Goal: Task Accomplishment & Management: Complete application form

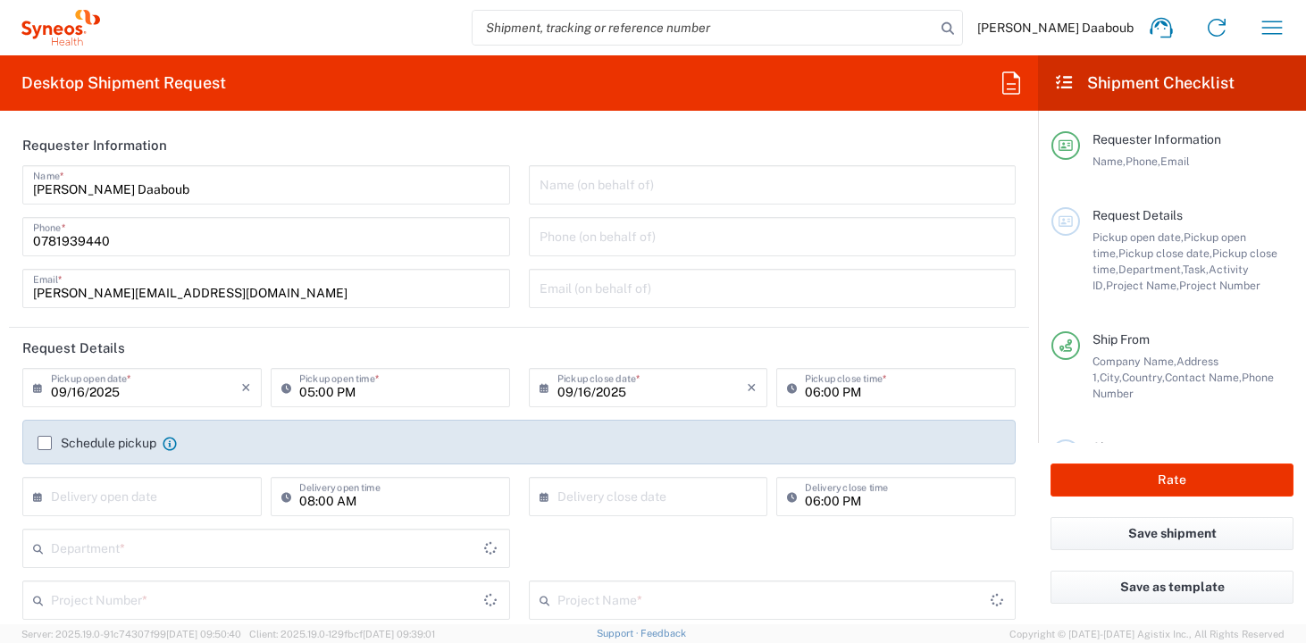
type input "Department"
type input "[GEOGRAPHIC_DATA]"
type input "Syneos Health France SARL"
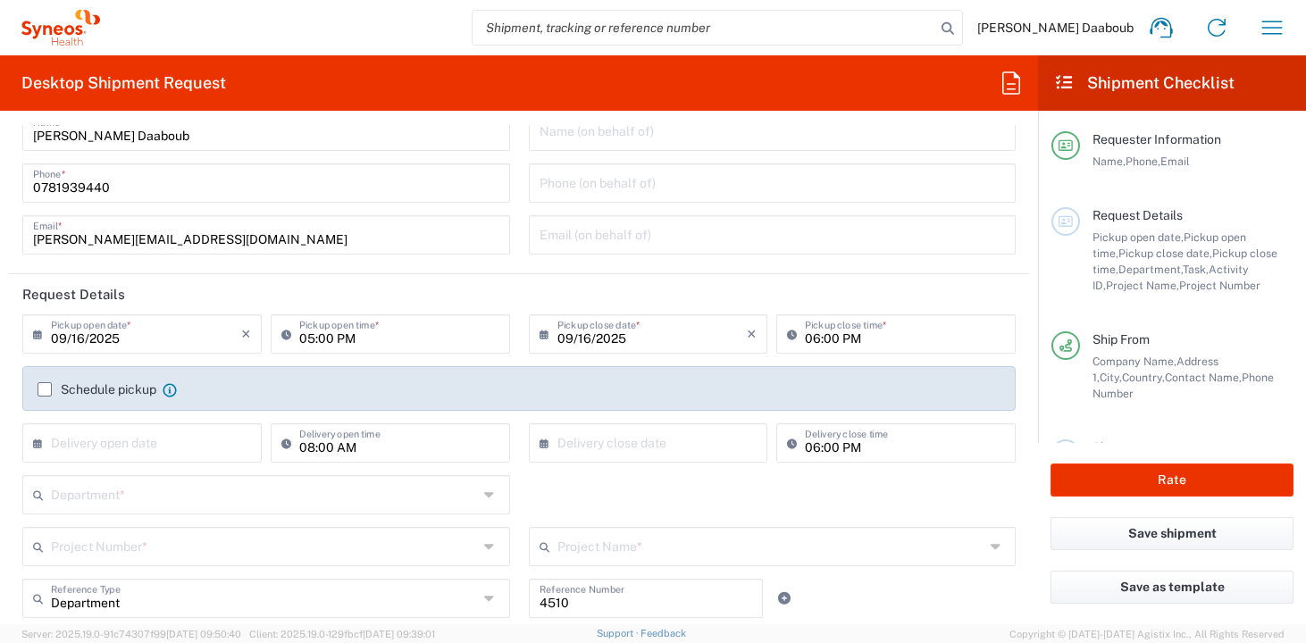
scroll to position [83, 0]
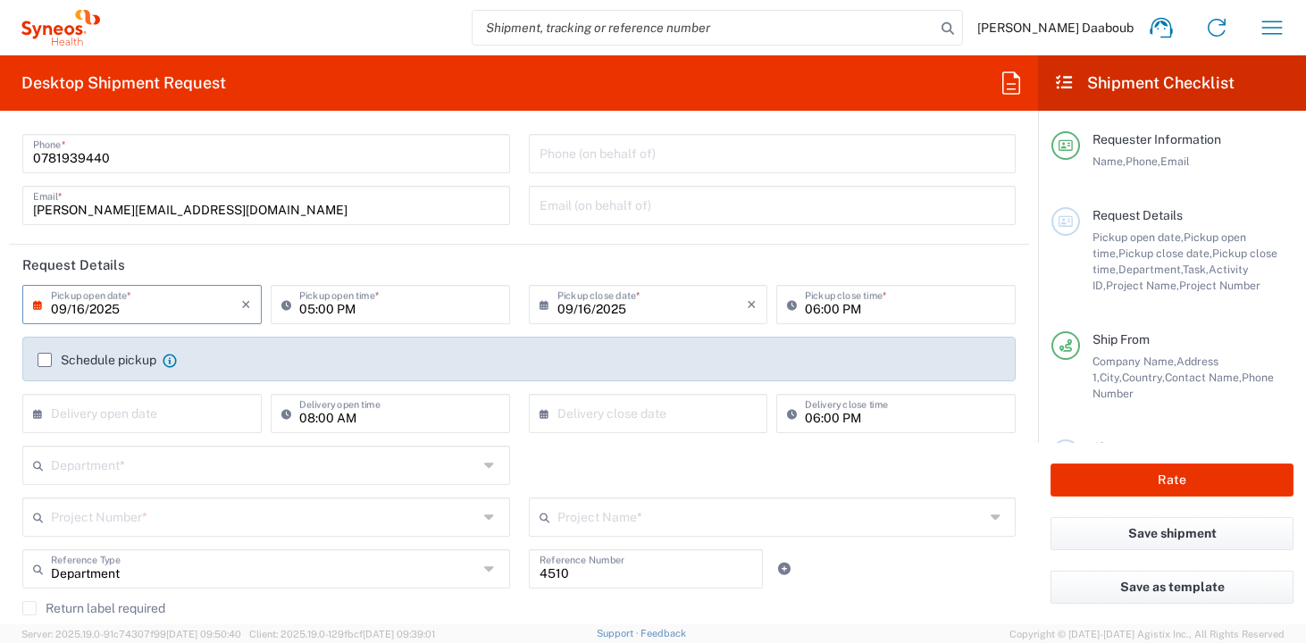
click at [124, 300] on input "09/16/2025" at bounding box center [146, 303] width 190 height 31
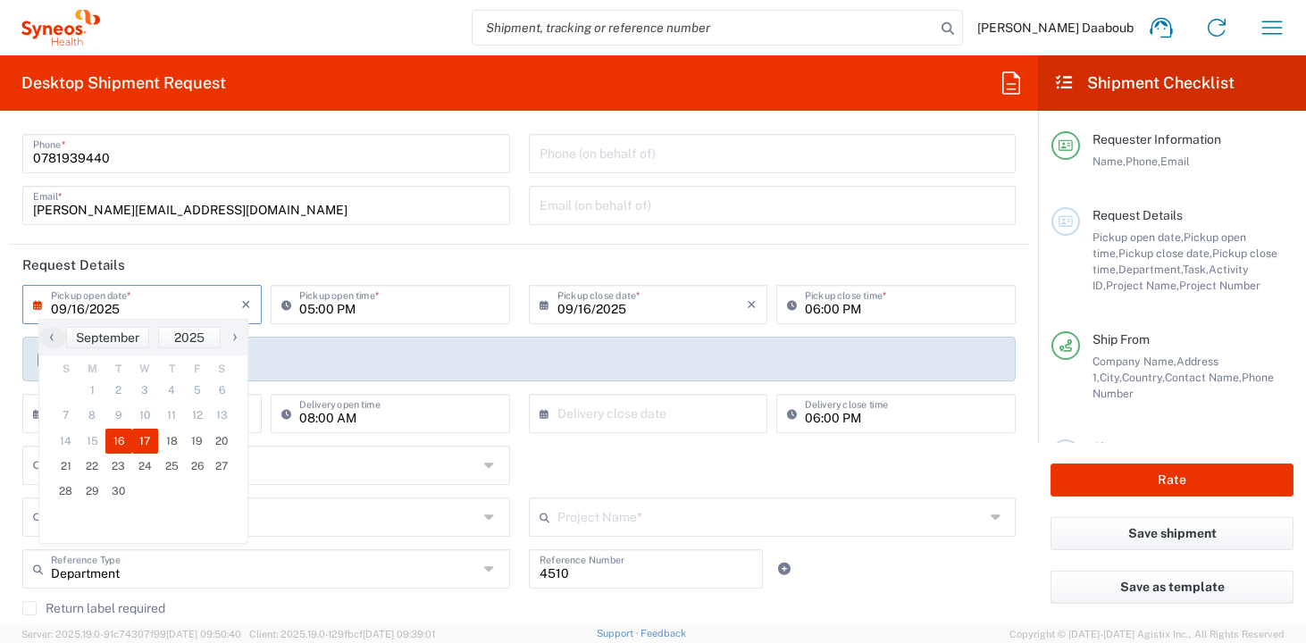
click at [143, 444] on span "17" at bounding box center [145, 441] width 27 height 25
type input "09/17/2025"
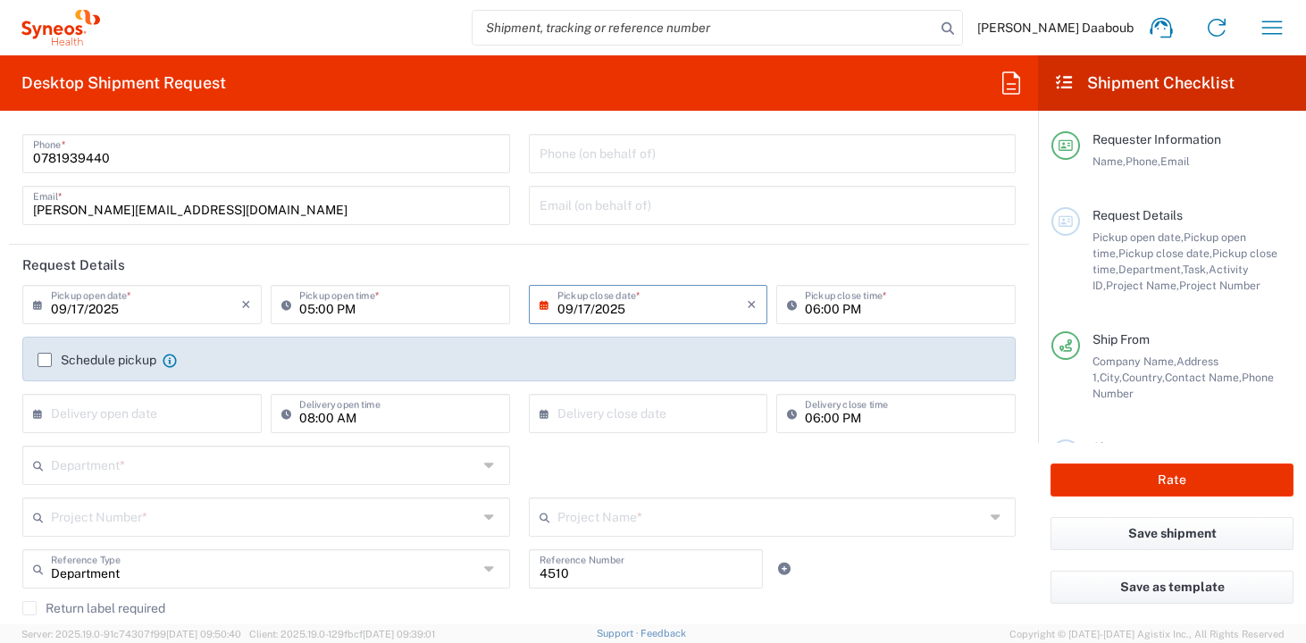
click at [305, 305] on input "05:00 PM" at bounding box center [399, 303] width 200 height 31
click at [350, 312] on input "09:00 PM" at bounding box center [399, 303] width 200 height 31
type input "09:00 AM"
click at [805, 305] on input "06:00 PM" at bounding box center [905, 303] width 200 height 31
type input "04:00 PM"
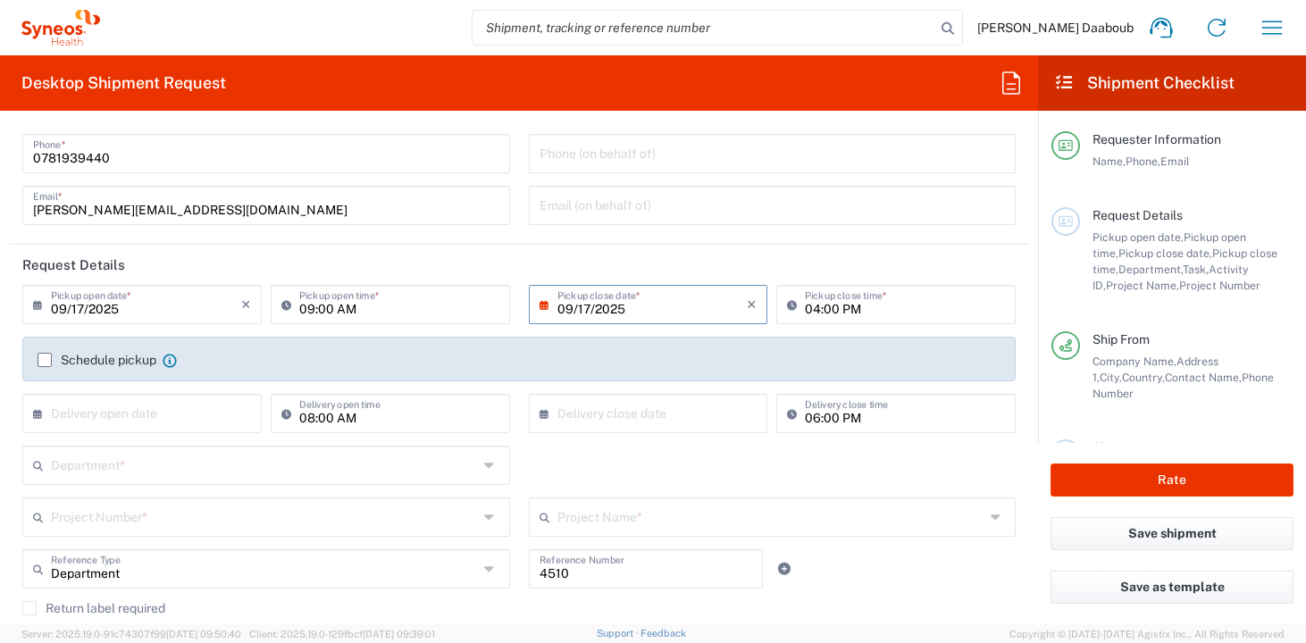
click at [129, 362] on label "Schedule pickup" at bounding box center [97, 360] width 119 height 14
click at [45, 360] on input "Schedule pickup" at bounding box center [45, 360] width 0 height 0
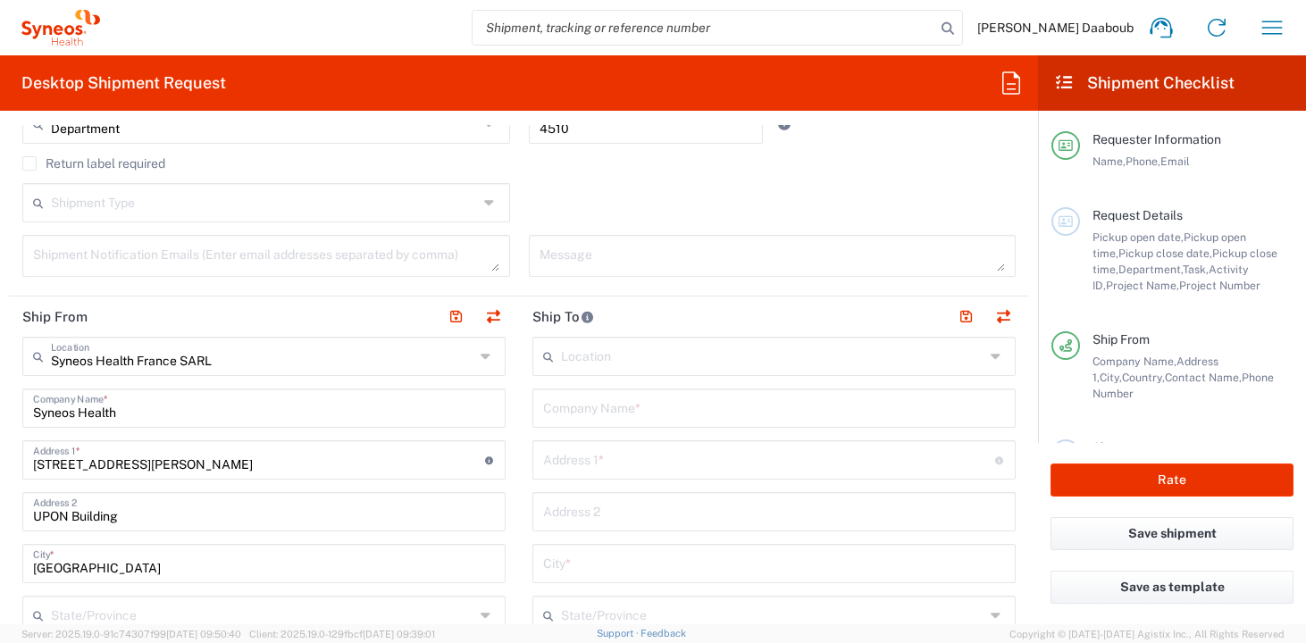
scroll to position [643, 0]
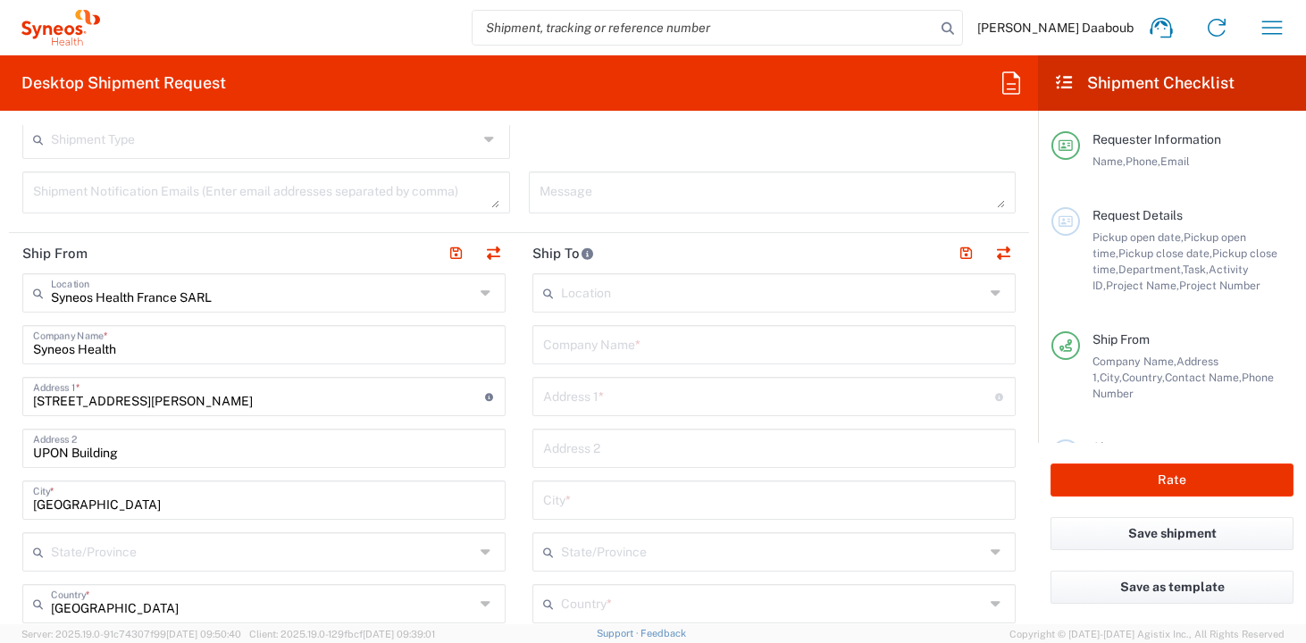
click at [490, 272] on header "Ship From" at bounding box center [264, 253] width 510 height 40
click at [485, 254] on button "button" at bounding box center [493, 253] width 25 height 25
type input "Syneos Health France SARL"
type input "Syneos Health"
type input "[STREET_ADDRESS][PERSON_NAME]"
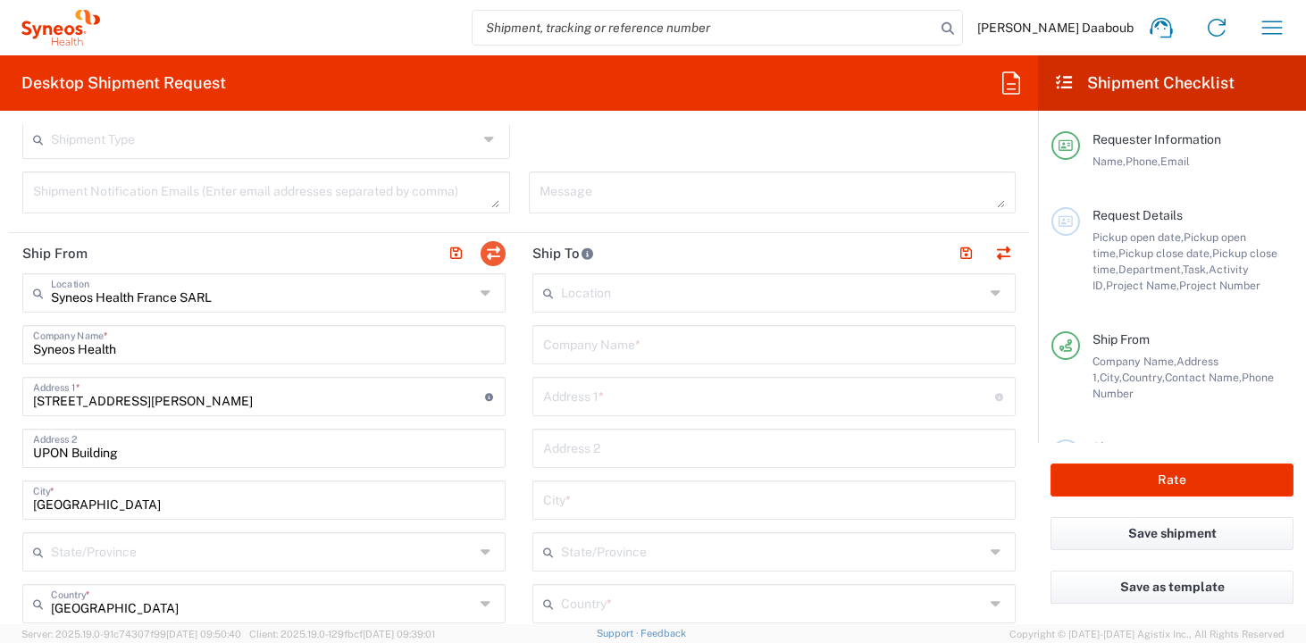
type input "UPON Building"
type input "[GEOGRAPHIC_DATA]"
type input "75014"
type input "[PERSON_NAME] Daaboub"
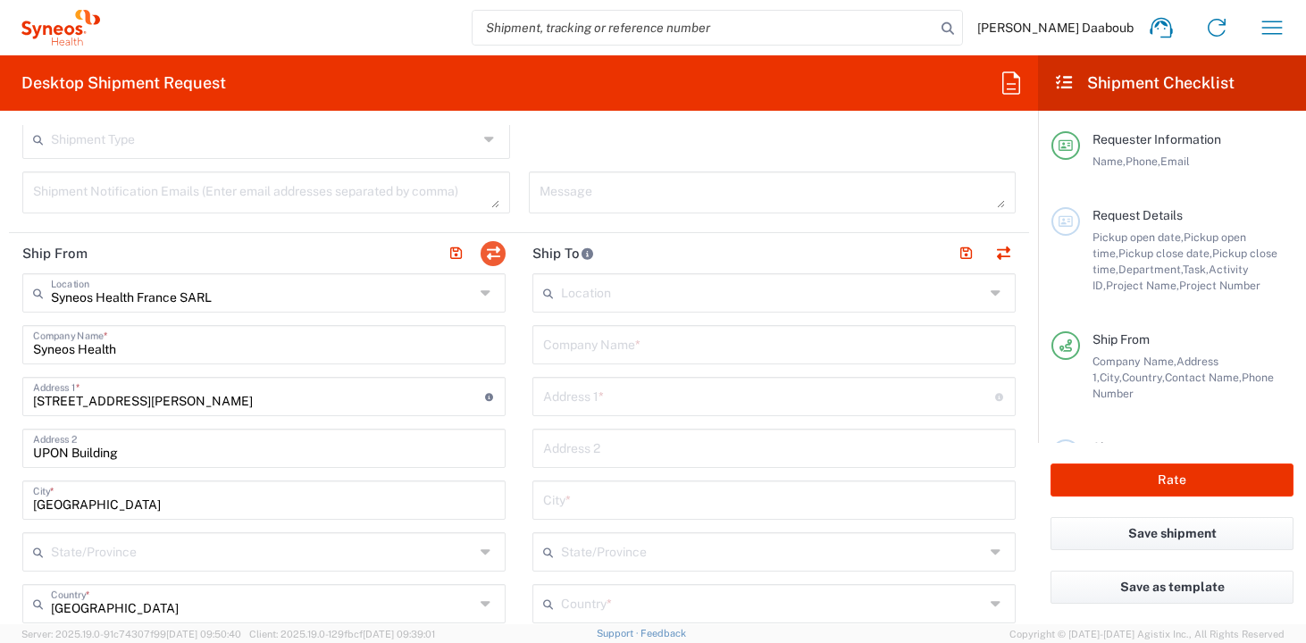
type input "0781939440"
type input "[PERSON_NAME][EMAIL_ADDRESS][DOMAIN_NAME]"
type input "FR41066277900074"
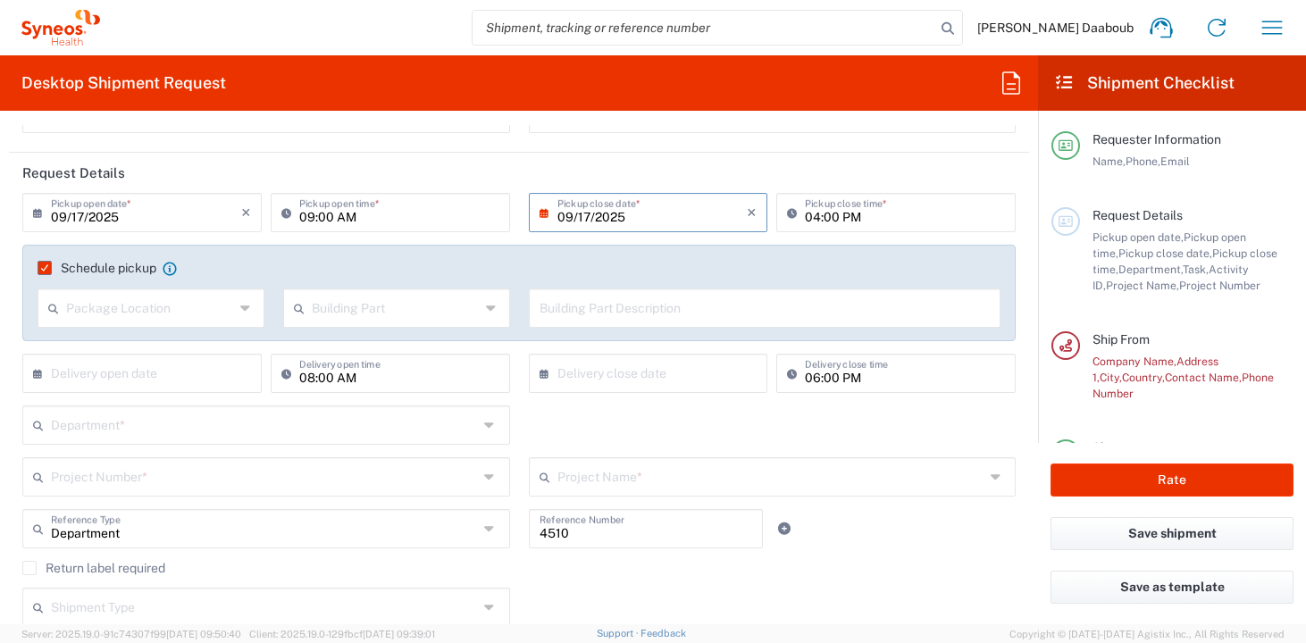
scroll to position [172, 0]
click at [155, 422] on input "text" at bounding box center [264, 426] width 427 height 31
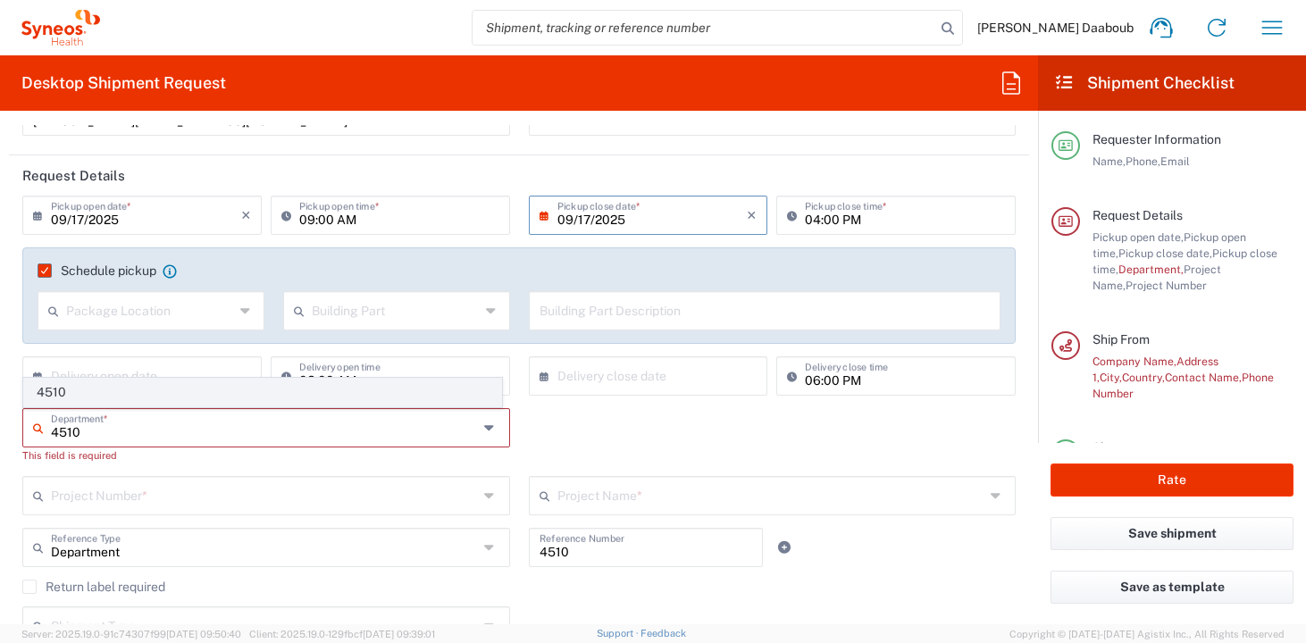
type input "4510"
click at [113, 393] on span "4510" at bounding box center [262, 393] width 477 height 28
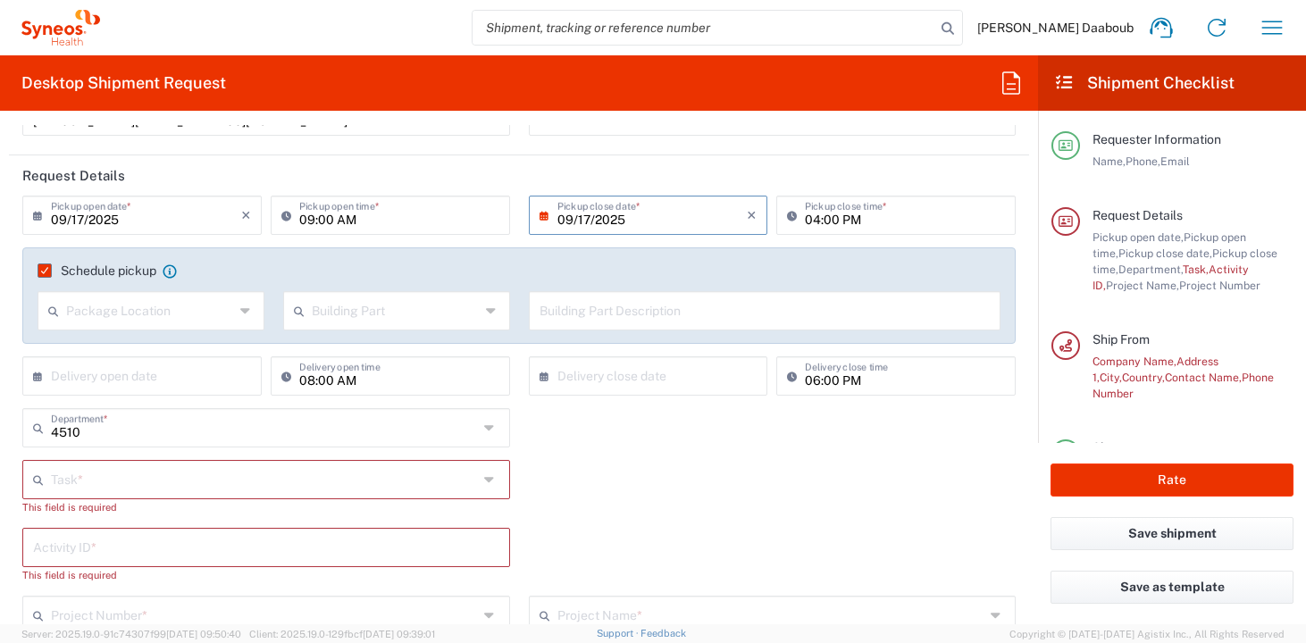
click at [98, 475] on input "text" at bounding box center [264, 478] width 427 height 31
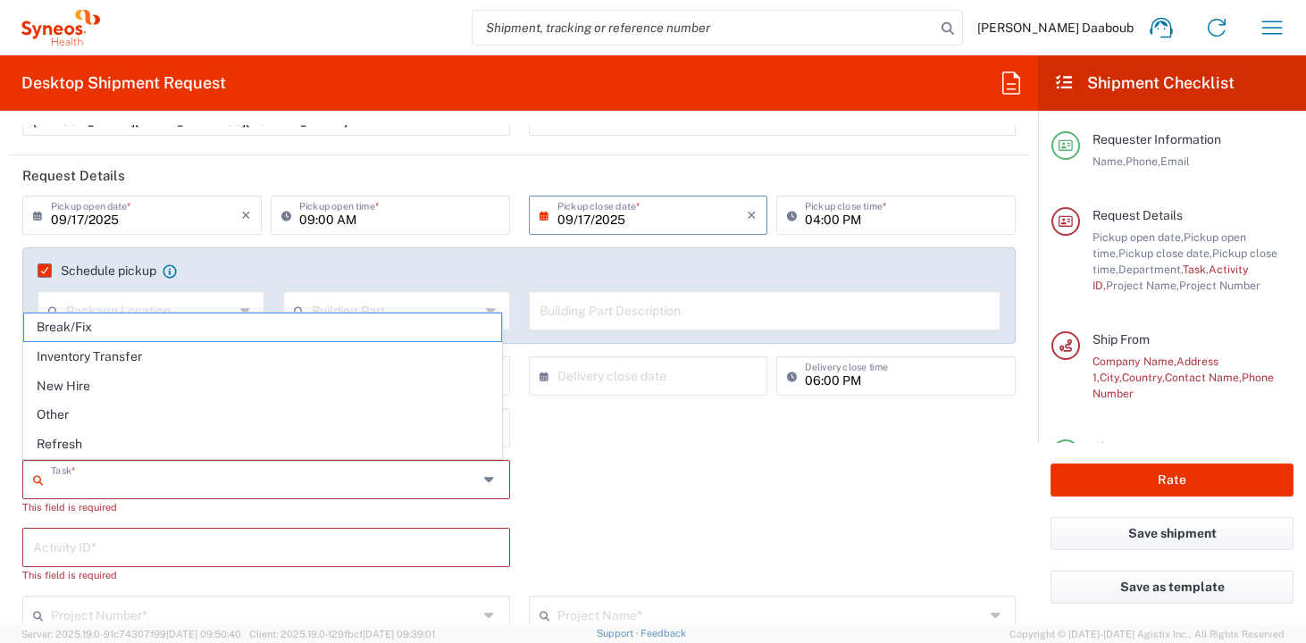
drag, startPoint x: 104, startPoint y: 364, endPoint x: 116, endPoint y: 497, distance: 133.7
click at [104, 364] on span "Inventory Transfer" at bounding box center [262, 357] width 477 height 28
type input "Inventory Transfer"
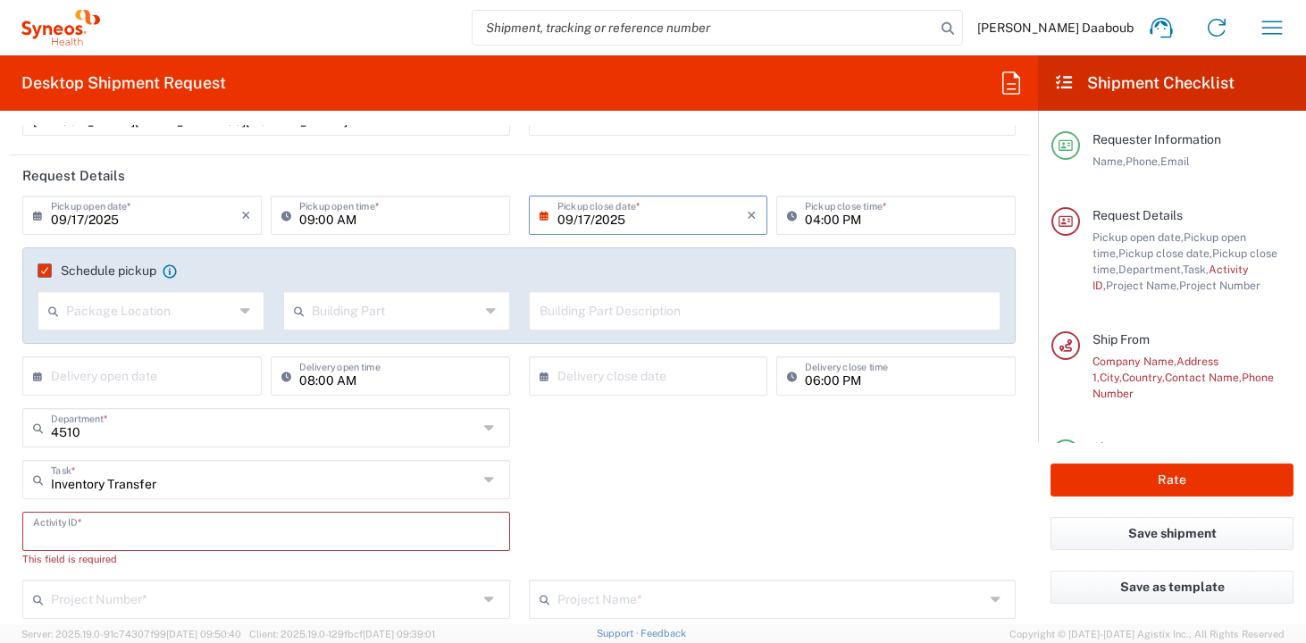
click at [119, 520] on input "text" at bounding box center [266, 529] width 466 height 31
type input "3"
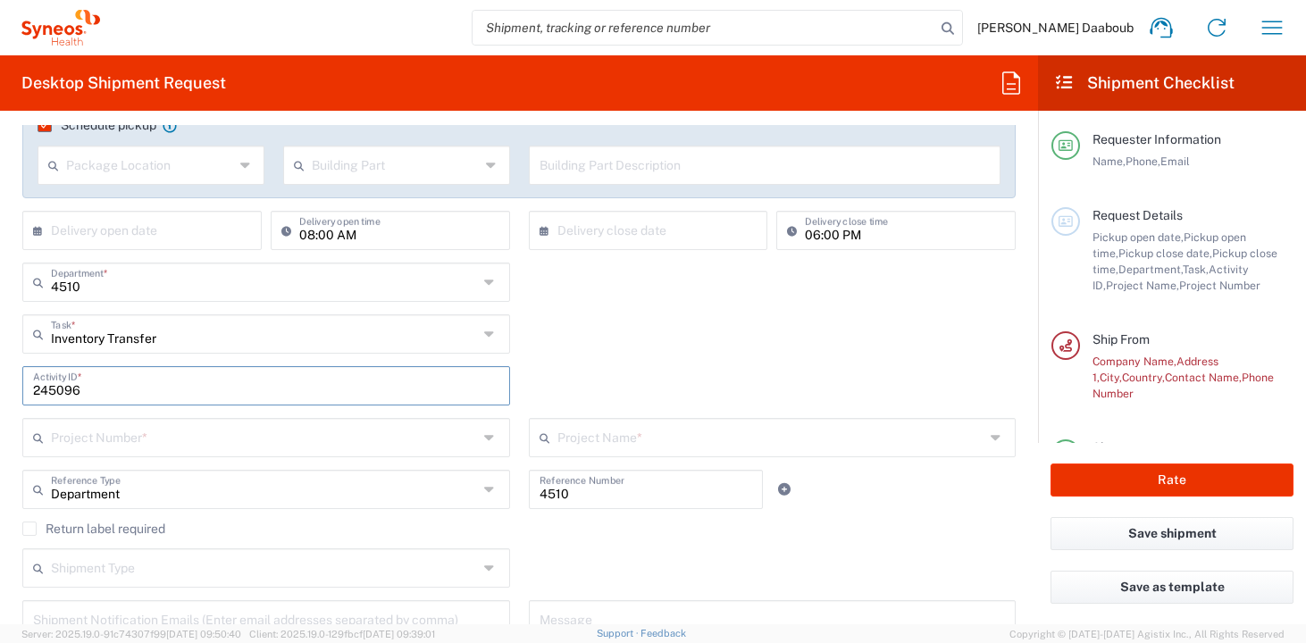
scroll to position [364, 0]
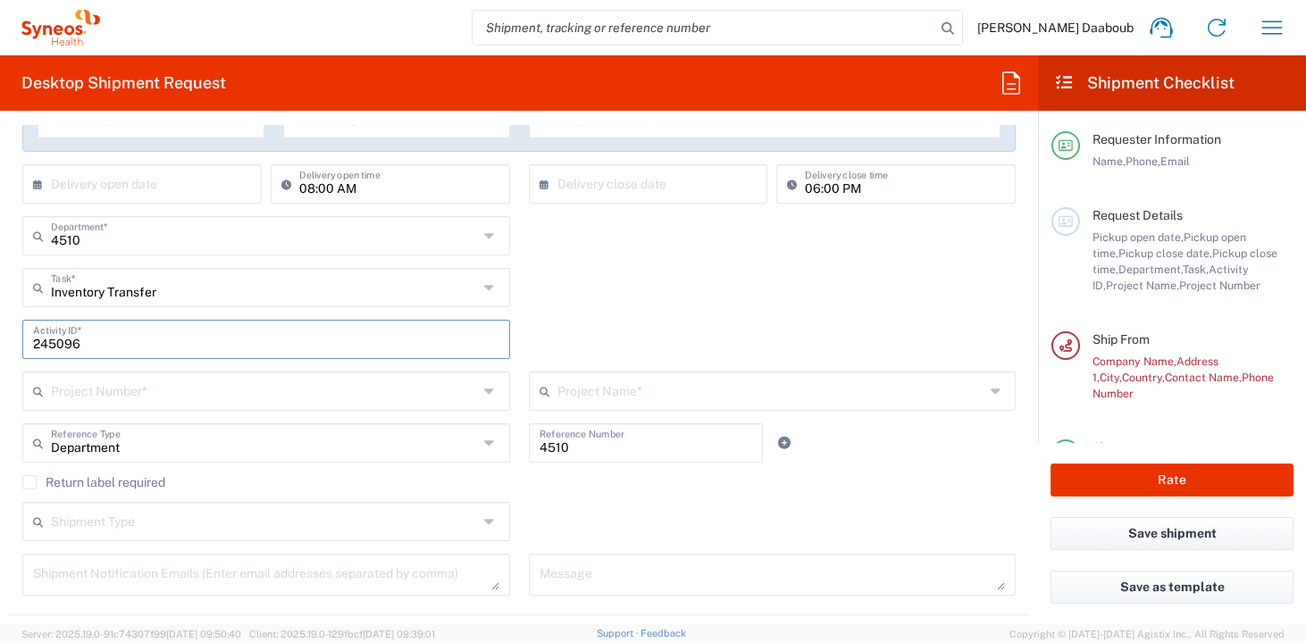
type input "245096"
click at [139, 365] on div "245096 Activity ID *" at bounding box center [266, 346] width 506 height 52
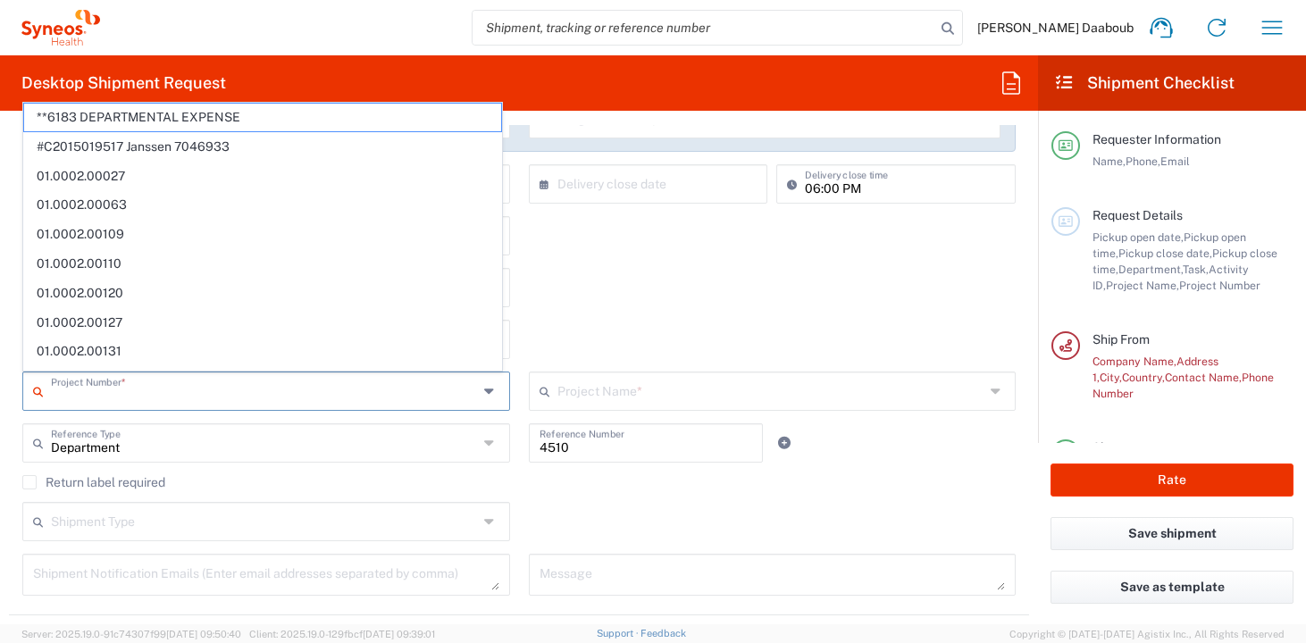
click at [120, 387] on input "text" at bounding box center [264, 389] width 427 height 31
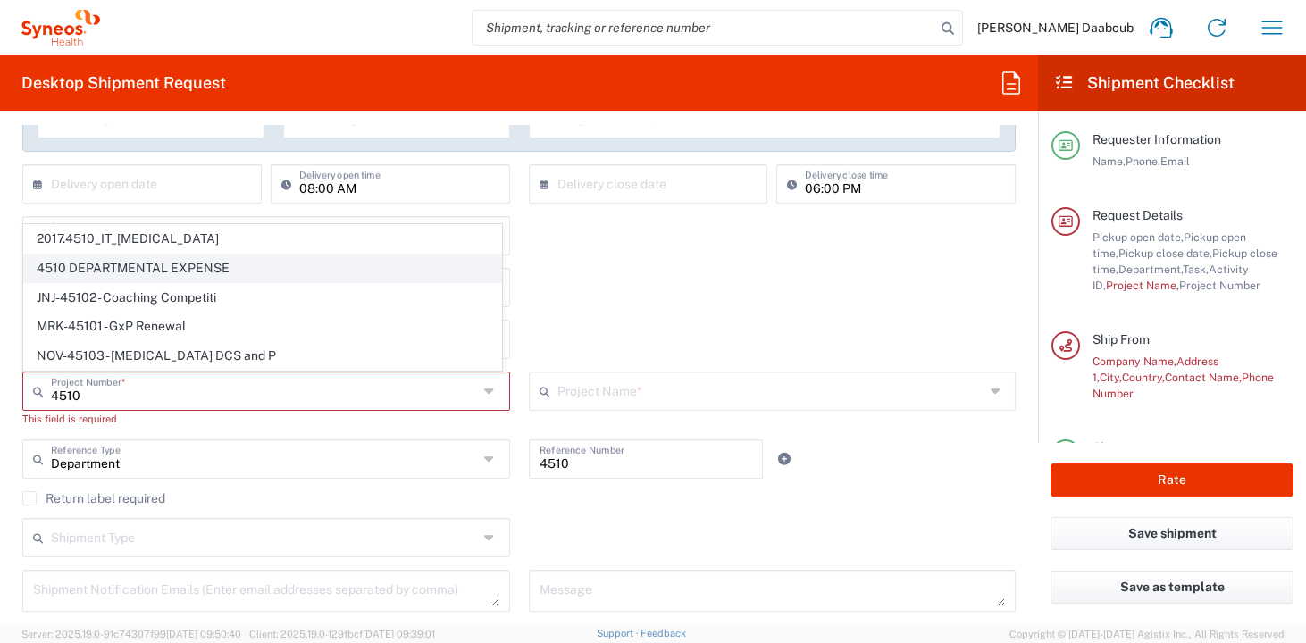
click at [126, 281] on span "4510 DEPARTMENTAL EXPENSE" at bounding box center [262, 269] width 477 height 28
type input "4510 DEPARTMENTAL EXPENSE"
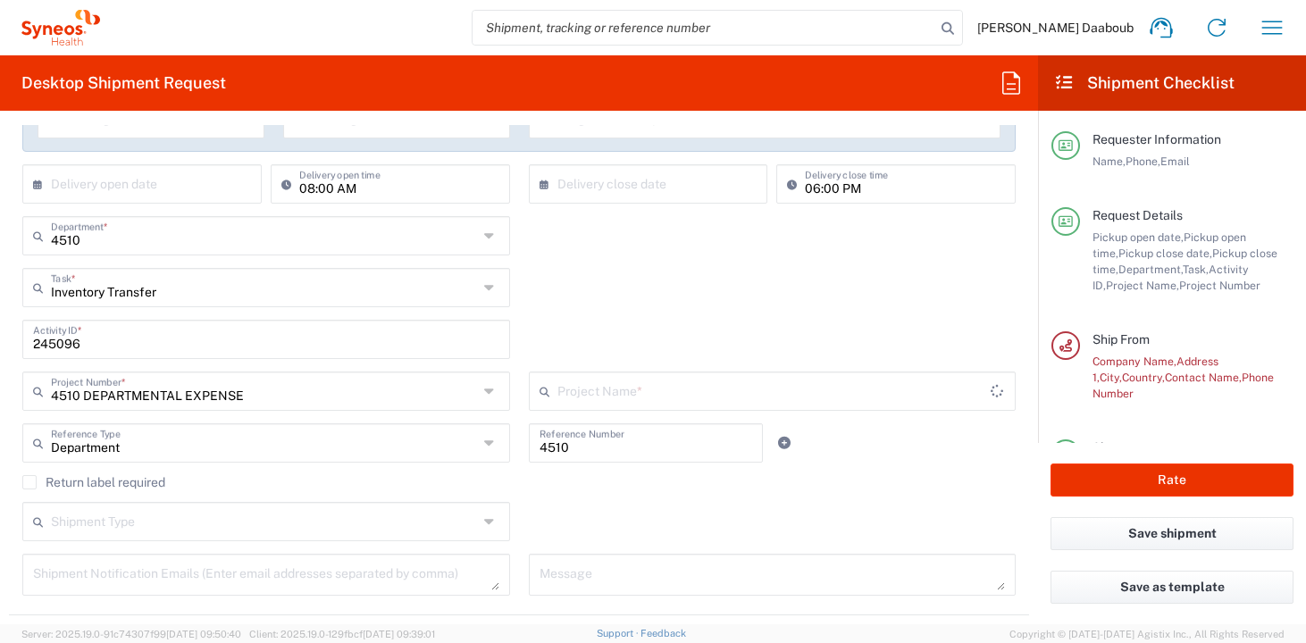
type input "4510 DEPARTMENTAL EXPENSE"
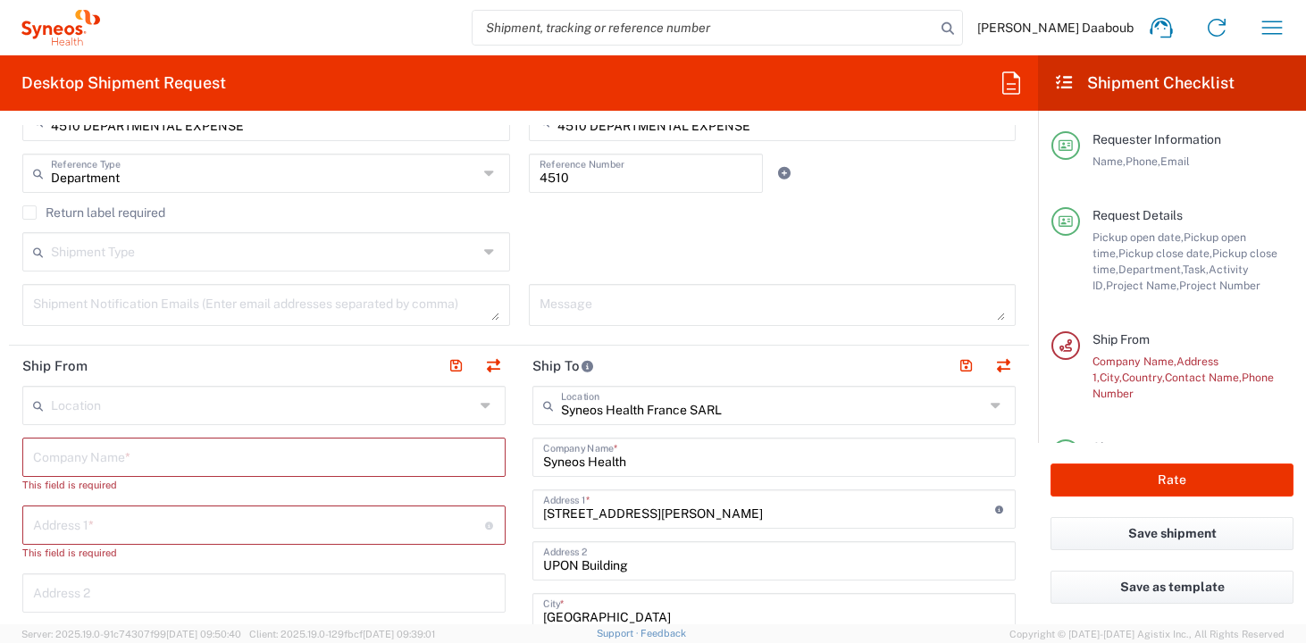
scroll to position [653, 0]
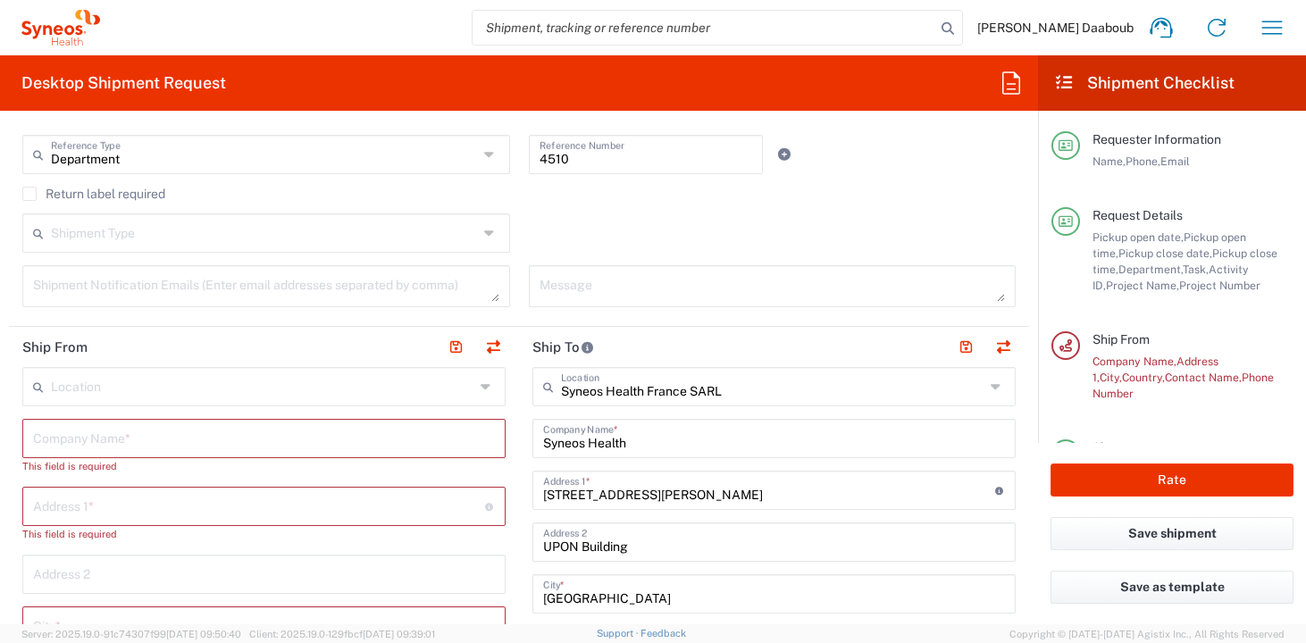
click at [118, 433] on input "text" at bounding box center [264, 437] width 462 height 31
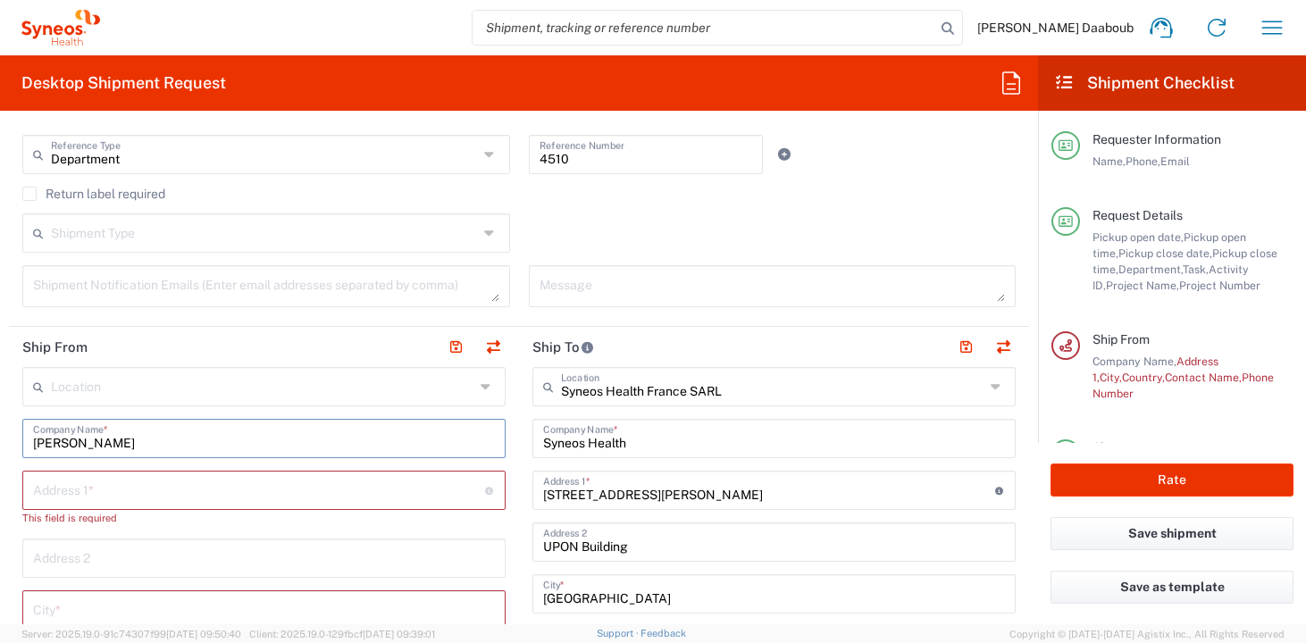
drag, startPoint x: 162, startPoint y: 449, endPoint x: -4, endPoint y: 422, distance: 167.5
click at [0, 422] on html "[PERSON_NAME] Daaboub Home Shipment estimator Shipment tracking Desktop shipmen…" at bounding box center [653, 321] width 1306 height 643
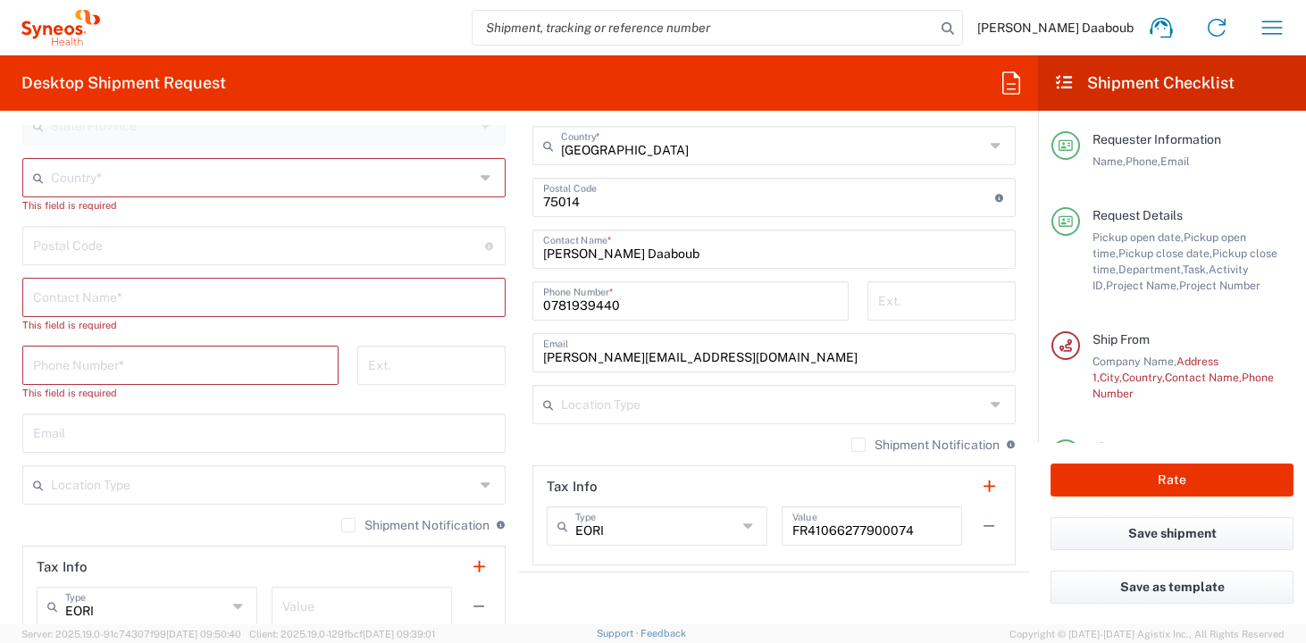
scroll to position [1204, 0]
type input "[PERSON_NAME]"
click at [140, 294] on input "text" at bounding box center [264, 296] width 462 height 31
paste input "[PERSON_NAME]"
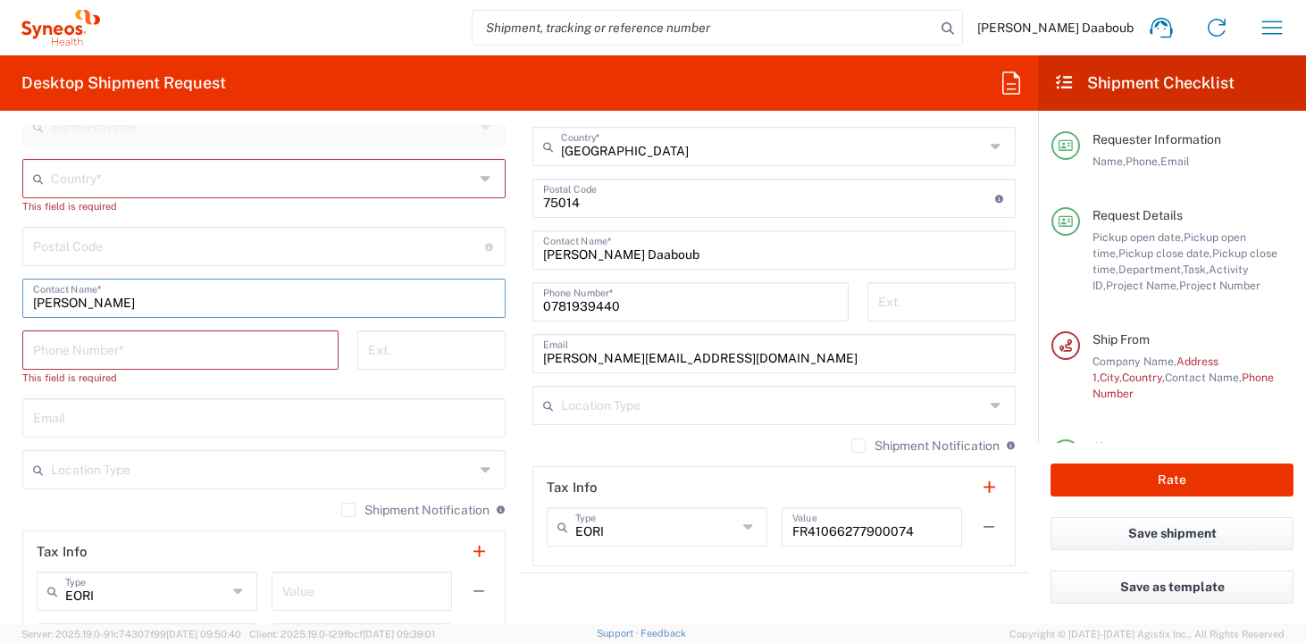
scroll to position [1128, 0]
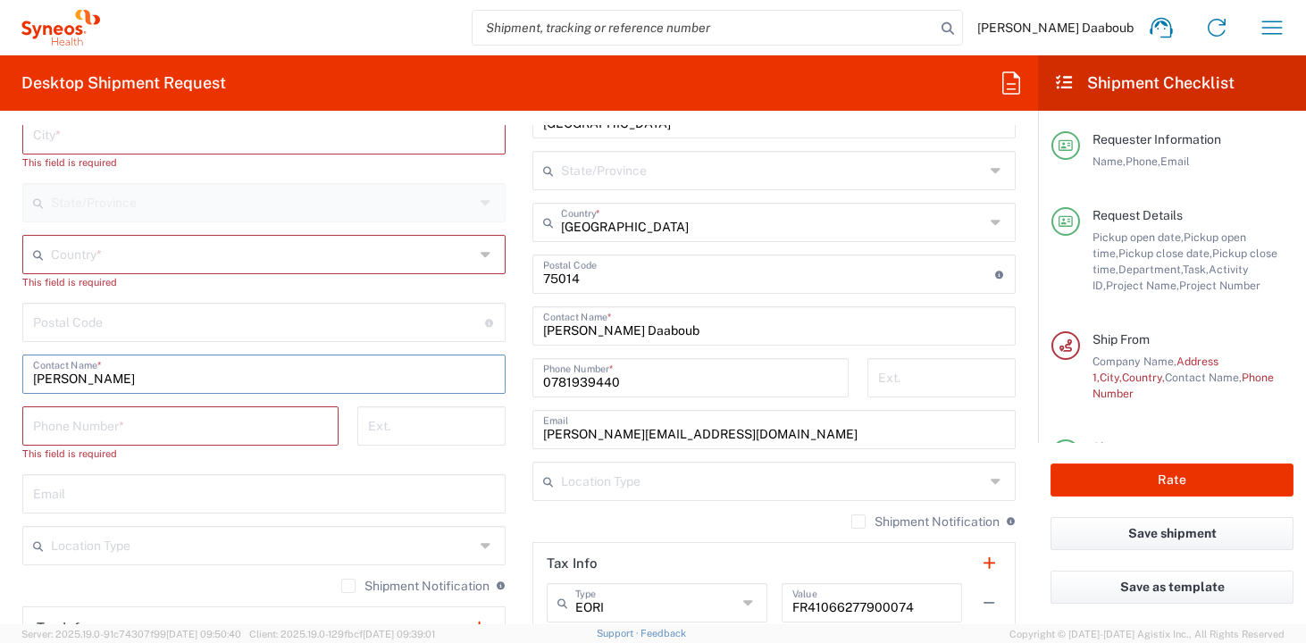
type input "[PERSON_NAME]"
click at [112, 242] on input "text" at bounding box center [262, 253] width 423 height 31
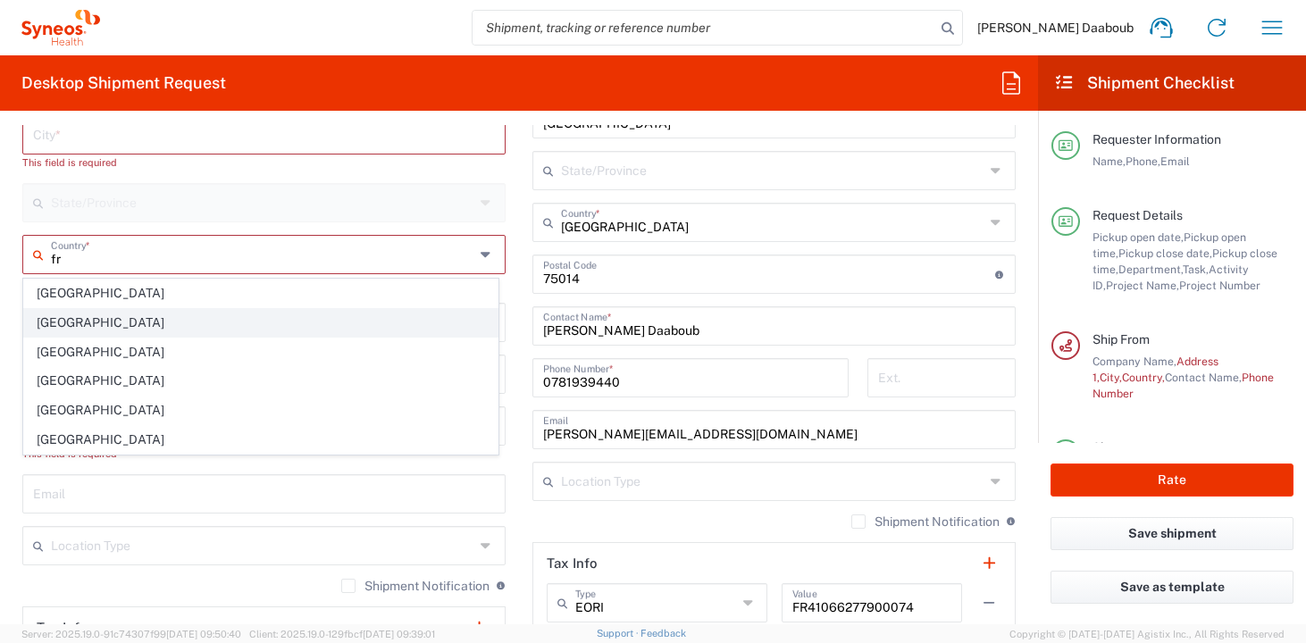
click at [56, 324] on span "[GEOGRAPHIC_DATA]" at bounding box center [260, 323] width 473 height 28
type input "[GEOGRAPHIC_DATA]"
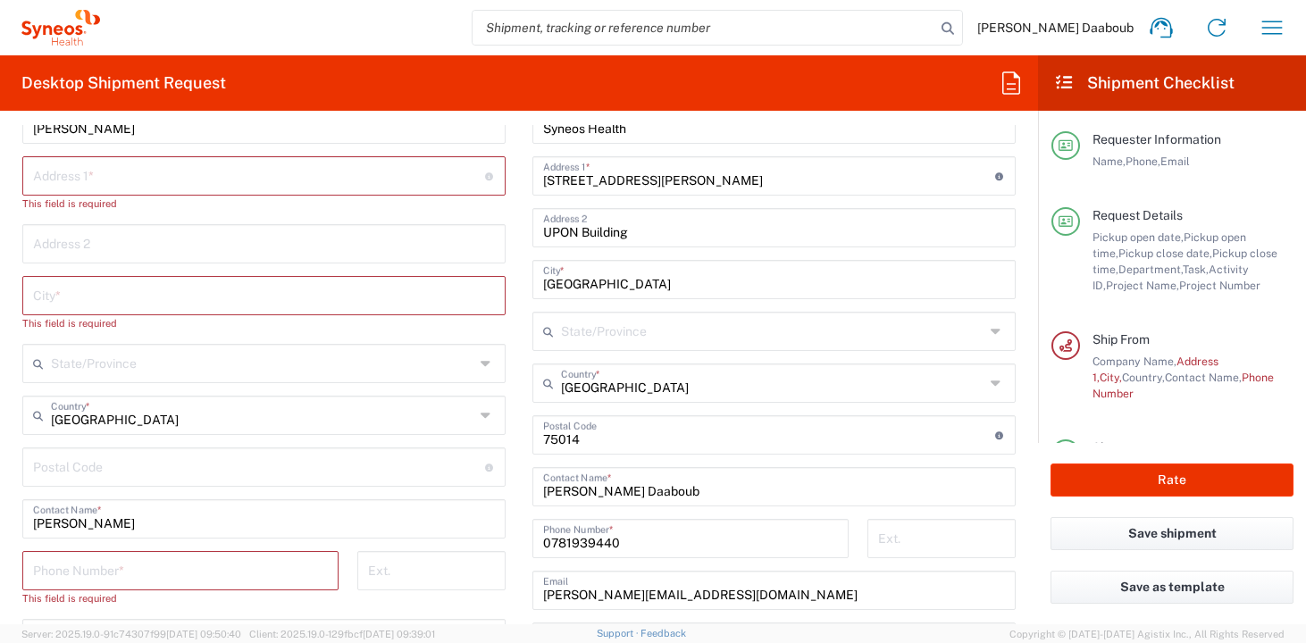
scroll to position [968, 0]
click at [93, 180] on input "text" at bounding box center [259, 173] width 452 height 31
paste input "[STREET_ADDRESS]"
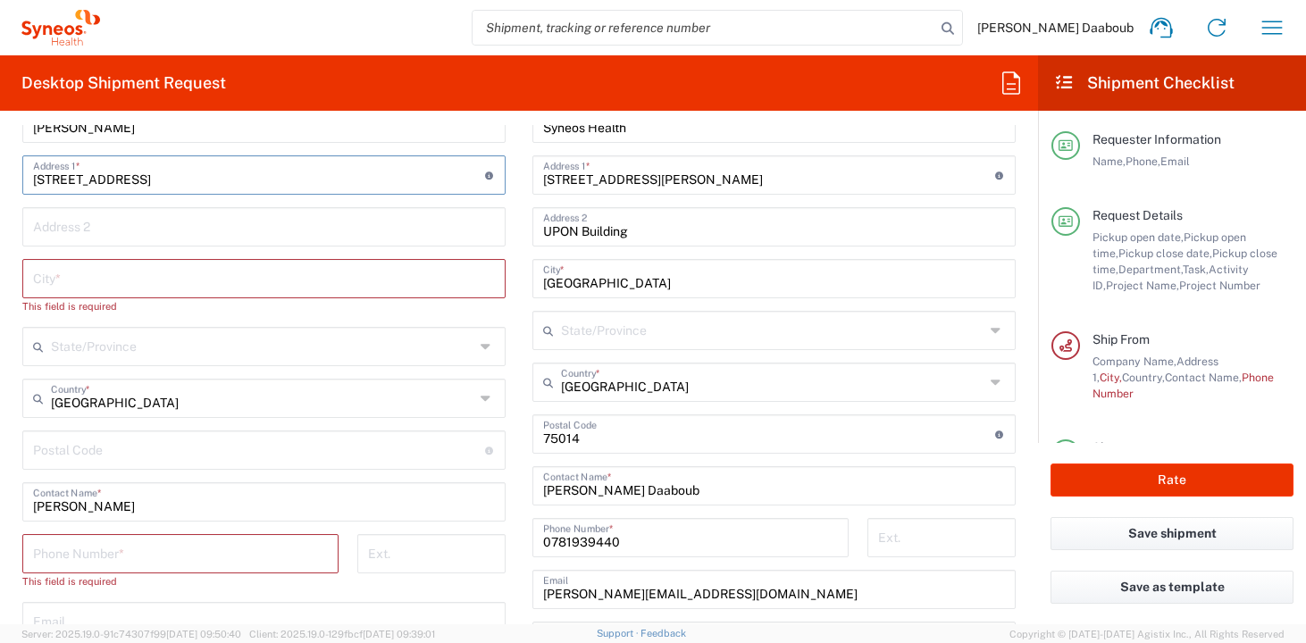
type input "[STREET_ADDRESS]"
click at [91, 440] on input "undefined" at bounding box center [259, 448] width 452 height 31
paste input "78180"
type input "78180"
click at [77, 274] on input "text" at bounding box center [264, 277] width 462 height 31
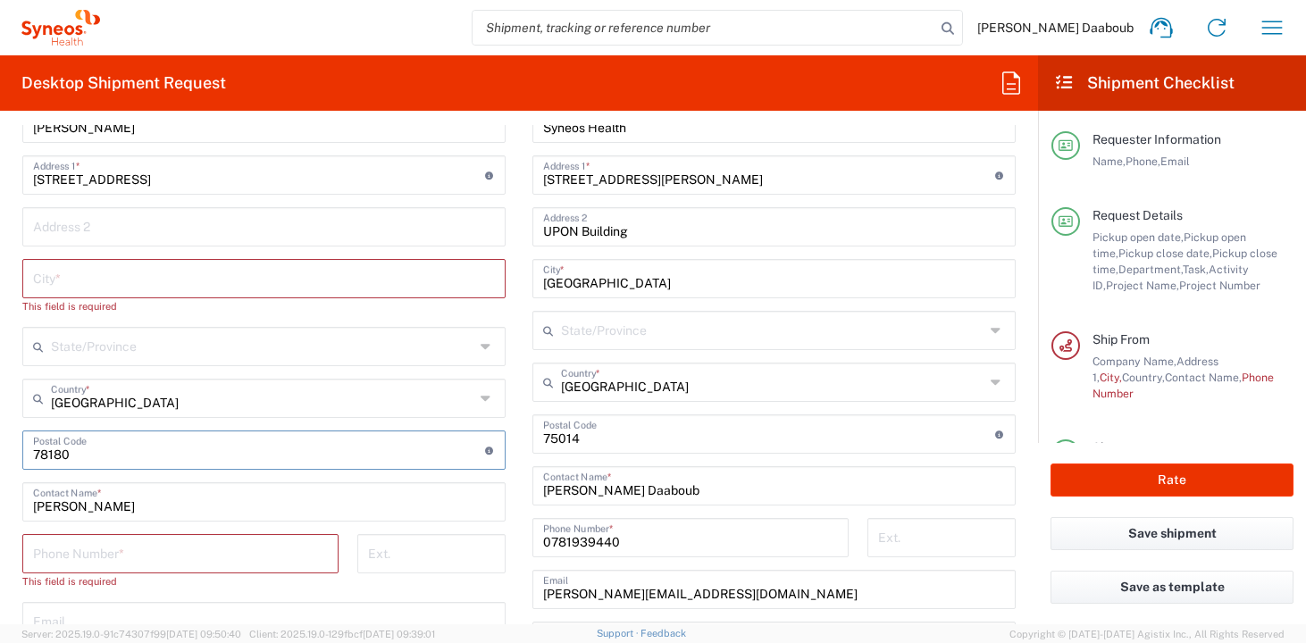
click at [77, 274] on input "text" at bounding box center [264, 277] width 462 height 31
paste input "[GEOGRAPHIC_DATA]"
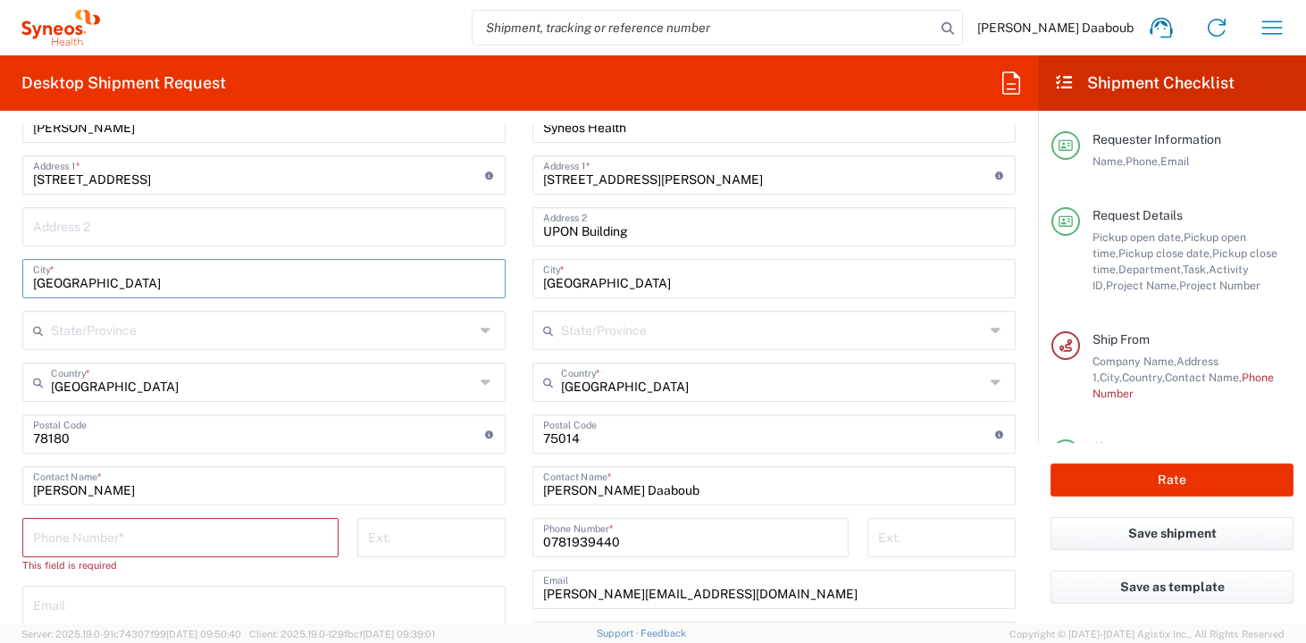
type input "[GEOGRAPHIC_DATA]"
click at [79, 527] on input "tel" at bounding box center [180, 536] width 295 height 31
click at [79, 534] on input "tel" at bounding box center [180, 536] width 295 height 31
paste input "06 68 21 18 11"
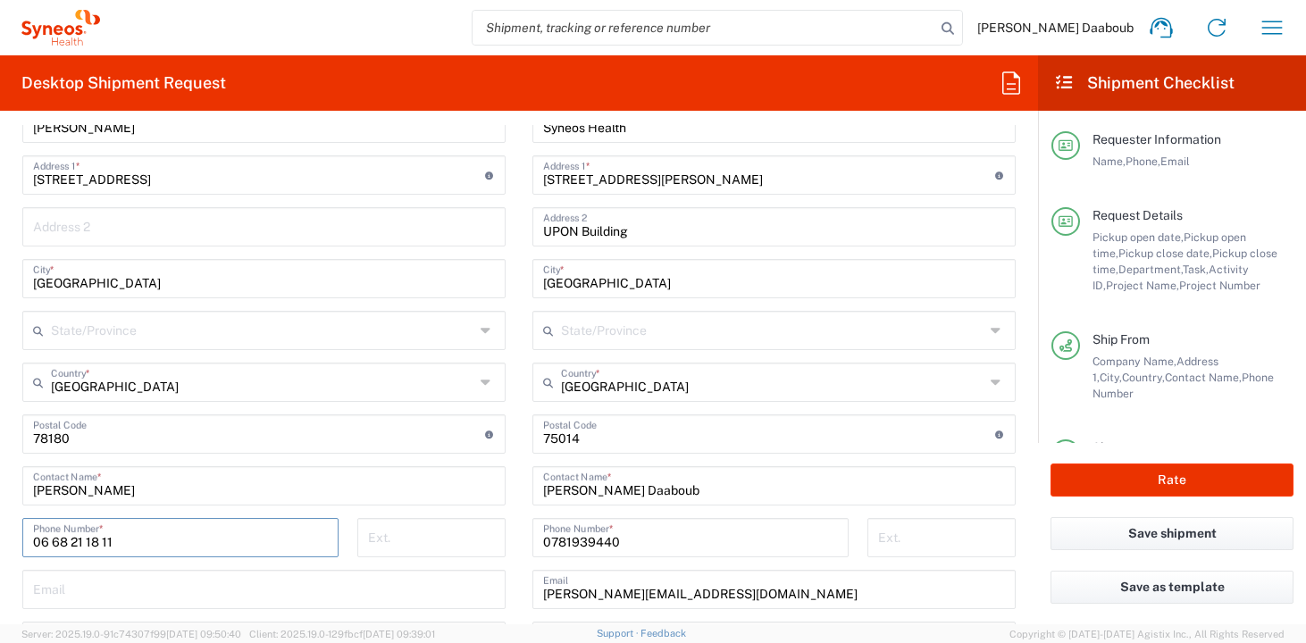
type input "06 68 21 18 11"
click at [89, 592] on input "text" at bounding box center [264, 588] width 462 height 31
paste input "[PERSON_NAME][EMAIL_ADDRESS][DOMAIN_NAME]"
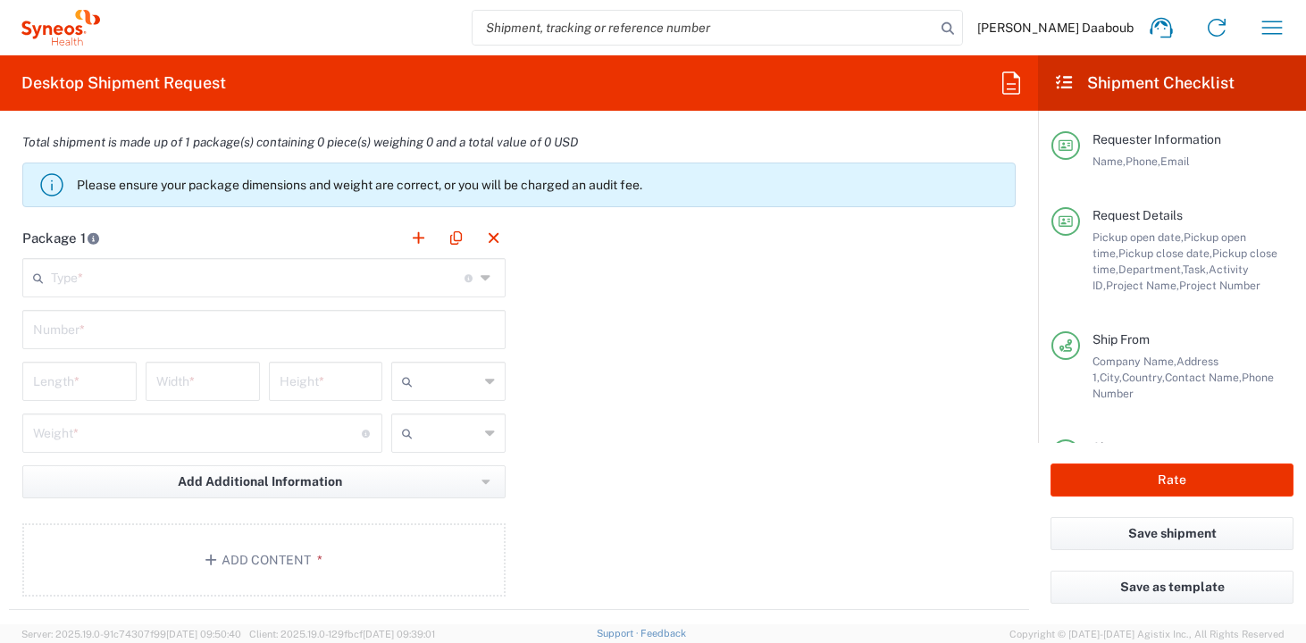
scroll to position [1791, 0]
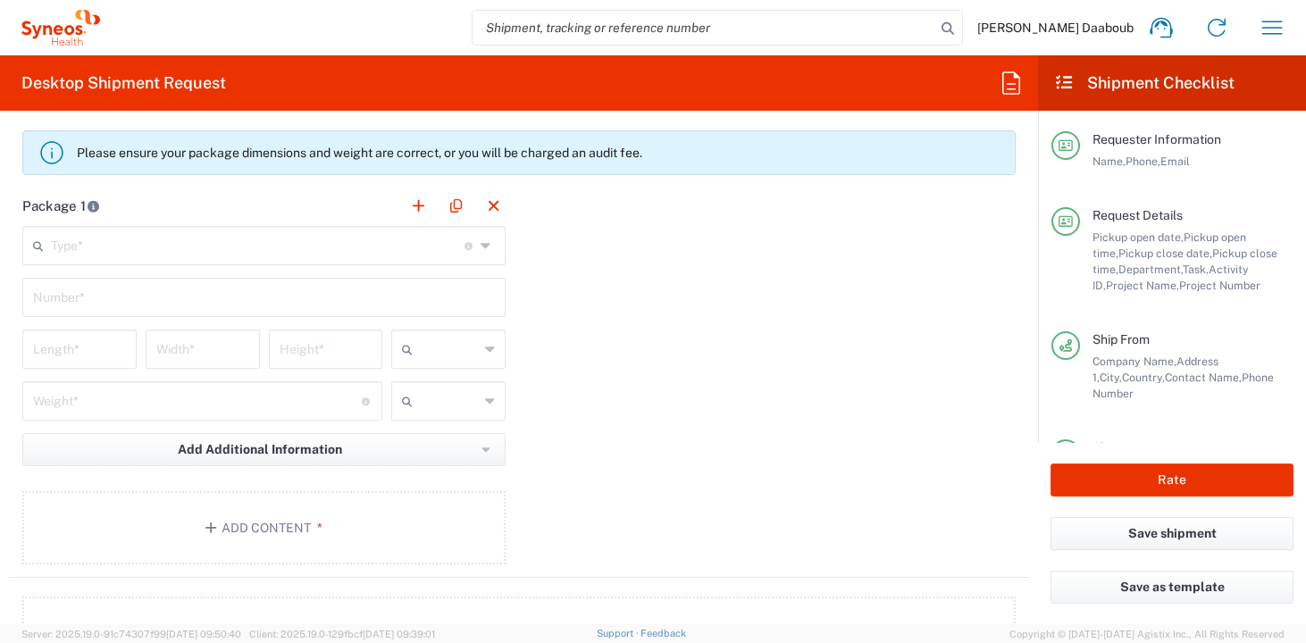
type input "[PERSON_NAME][EMAIL_ADDRESS][DOMAIN_NAME]"
click at [102, 275] on main "Type * Material used to package goods Envelope Large Box Medium Box Pallet(s) O…" at bounding box center [264, 398] width 510 height 345
click at [116, 242] on input "text" at bounding box center [258, 244] width 414 height 31
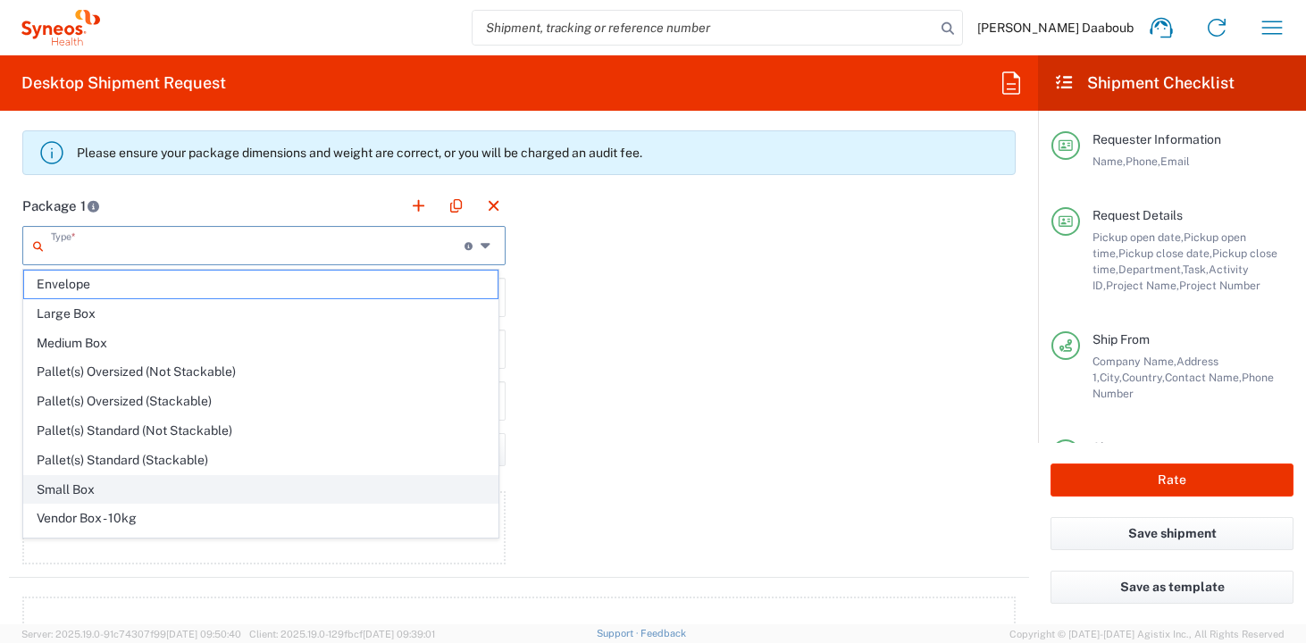
scroll to position [54, 0]
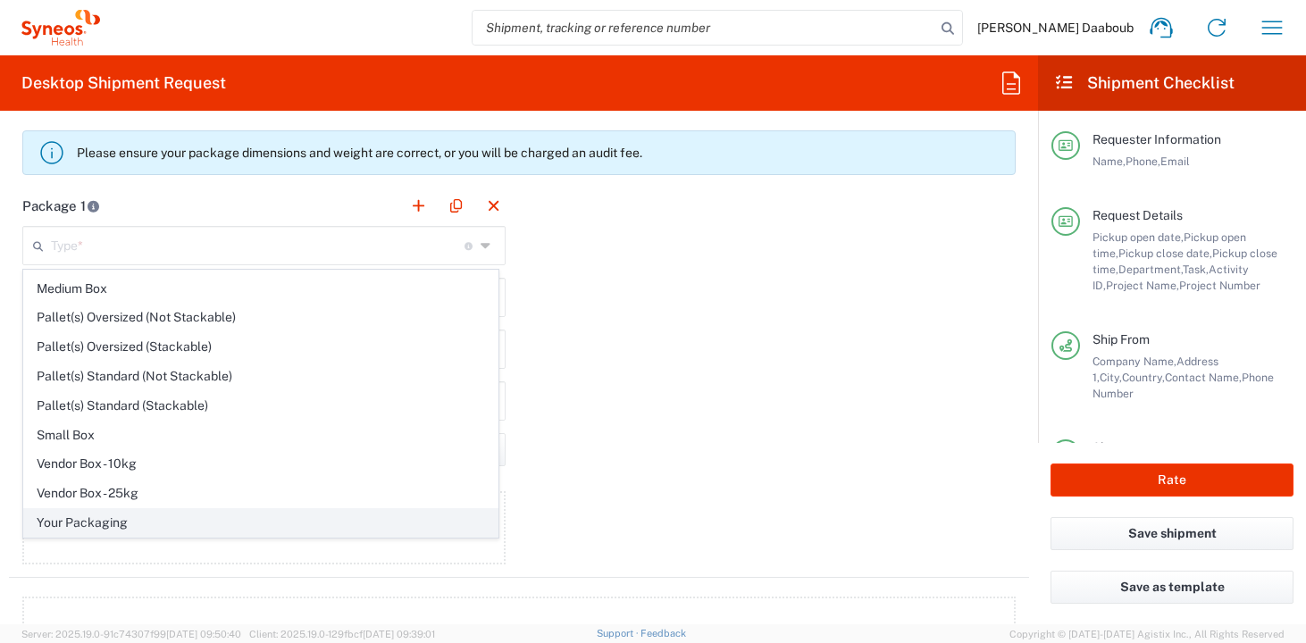
click at [85, 529] on span "Your Packaging" at bounding box center [260, 523] width 473 height 28
type input "Your Packaging"
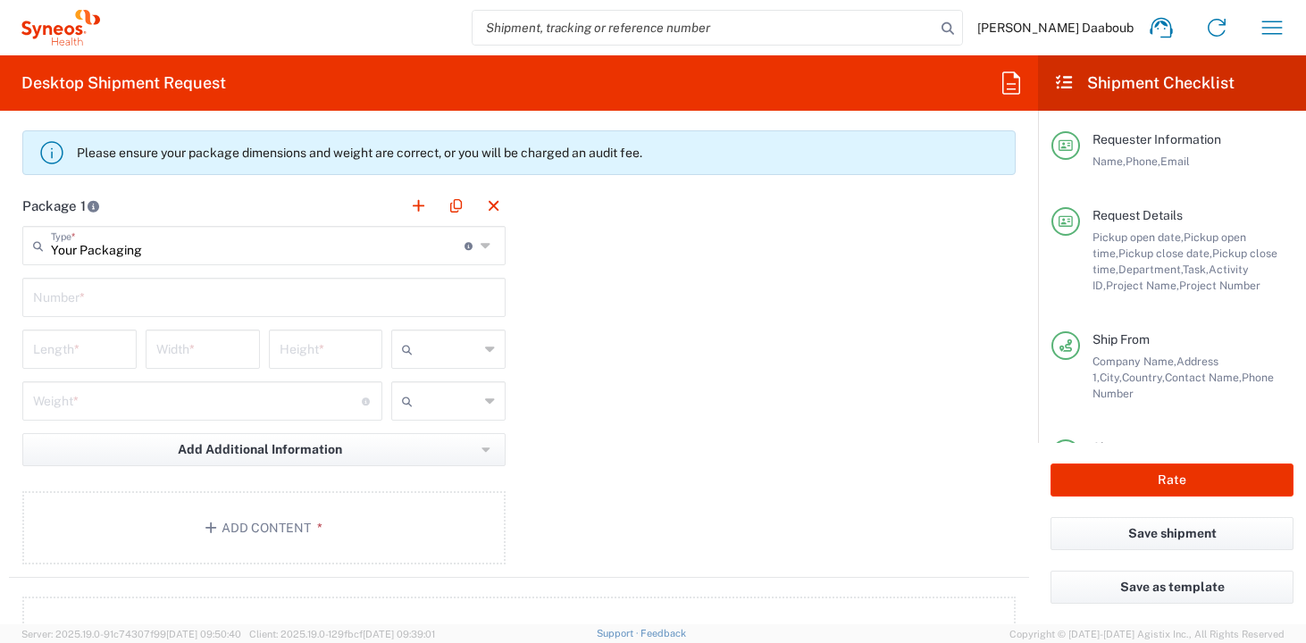
click at [90, 319] on main "Your Packaging Type * Material used to package goods Envelope Large Box Medium …" at bounding box center [264, 398] width 510 height 345
click at [100, 308] on input "text" at bounding box center [264, 295] width 462 height 31
type input "1"
click at [456, 347] on input "text" at bounding box center [449, 349] width 59 height 29
click at [415, 389] on span "cm" at bounding box center [443, 388] width 109 height 28
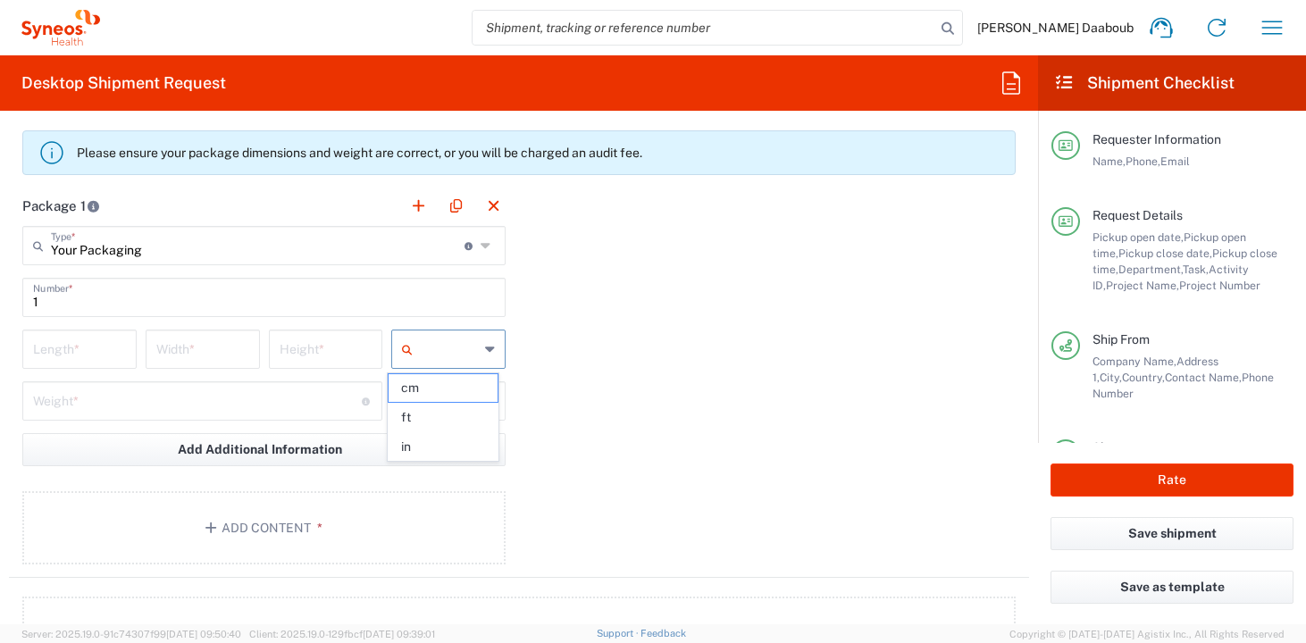
type input "cm"
click at [414, 400] on icon at bounding box center [411, 401] width 18 height 29
drag, startPoint x: 421, startPoint y: 439, endPoint x: 390, endPoint y: 432, distance: 31.0
click at [421, 439] on span "kgs" at bounding box center [443, 440] width 109 height 28
type input "kgs"
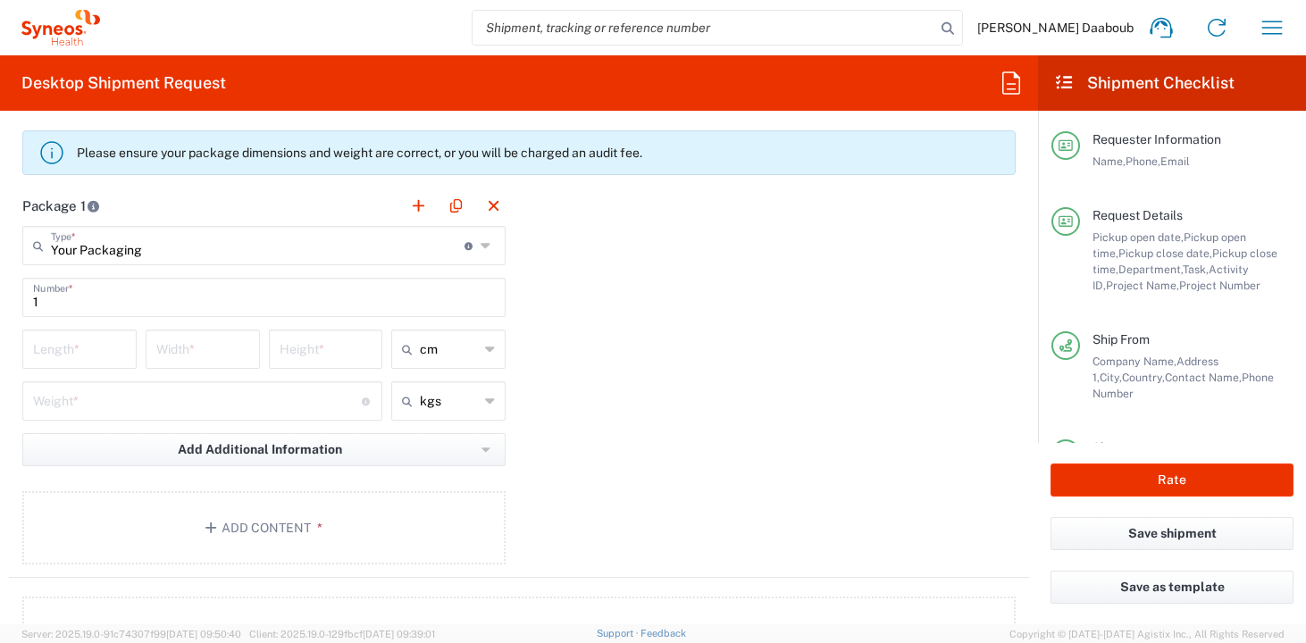
click at [111, 349] on input "number" at bounding box center [79, 347] width 93 height 31
type input "5"
type input "10"
click at [83, 407] on input "number" at bounding box center [197, 399] width 329 height 31
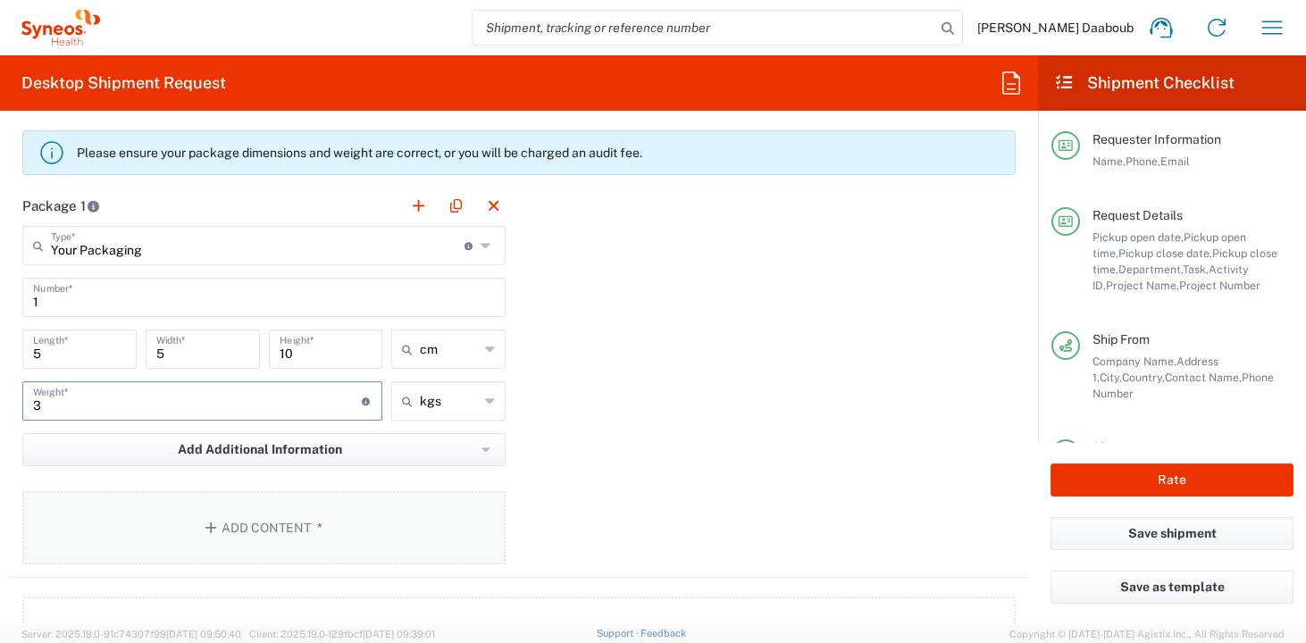
type input "3"
click at [150, 503] on button "Add Content *" at bounding box center [263, 527] width 483 height 73
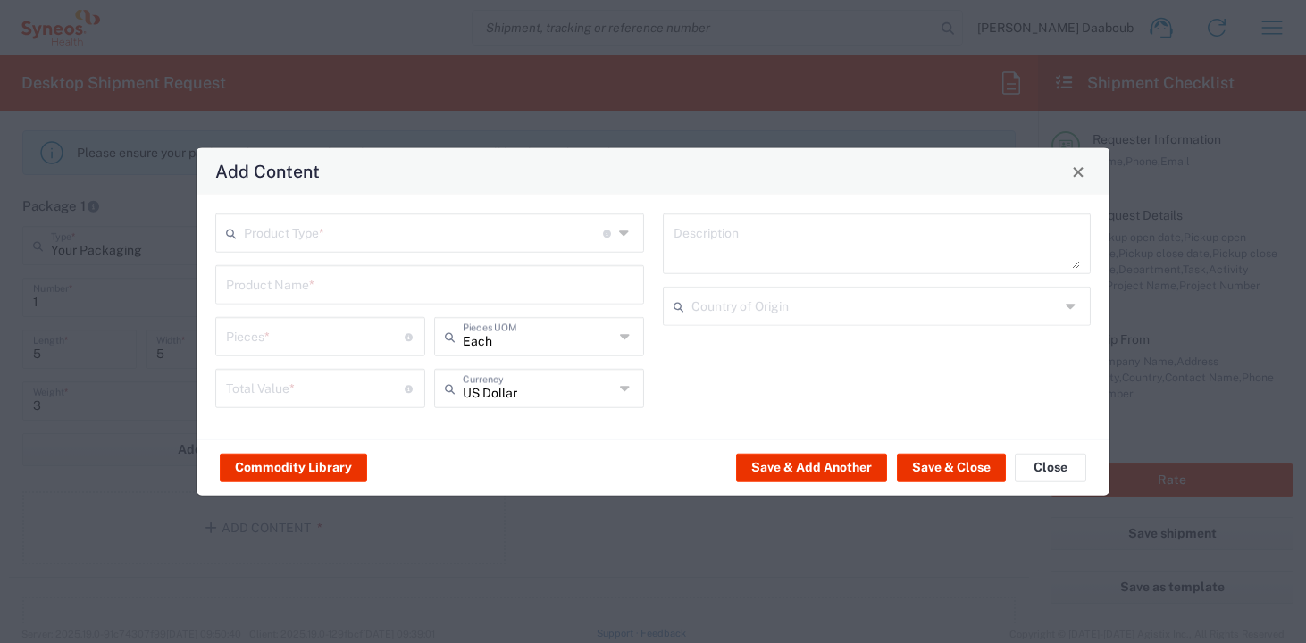
click at [341, 250] on div "Product Type * Document: Paper document generated internally by Syneos, a clien…" at bounding box center [429, 232] width 429 height 39
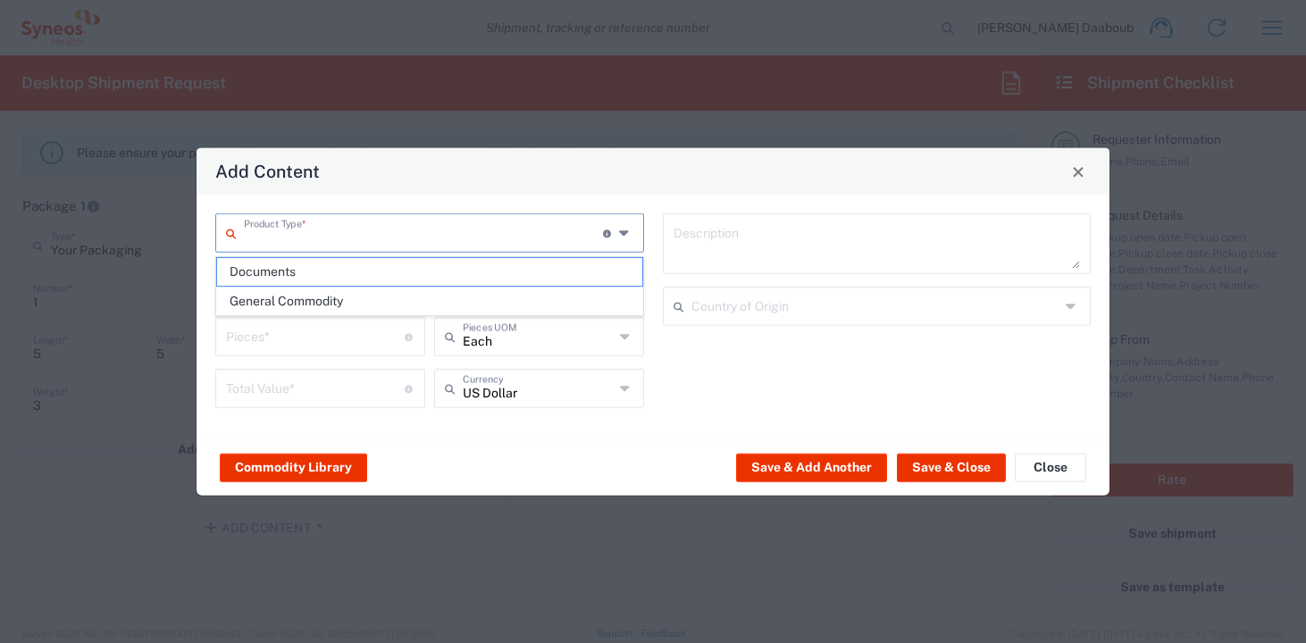
click at [347, 229] on input "text" at bounding box center [423, 231] width 359 height 31
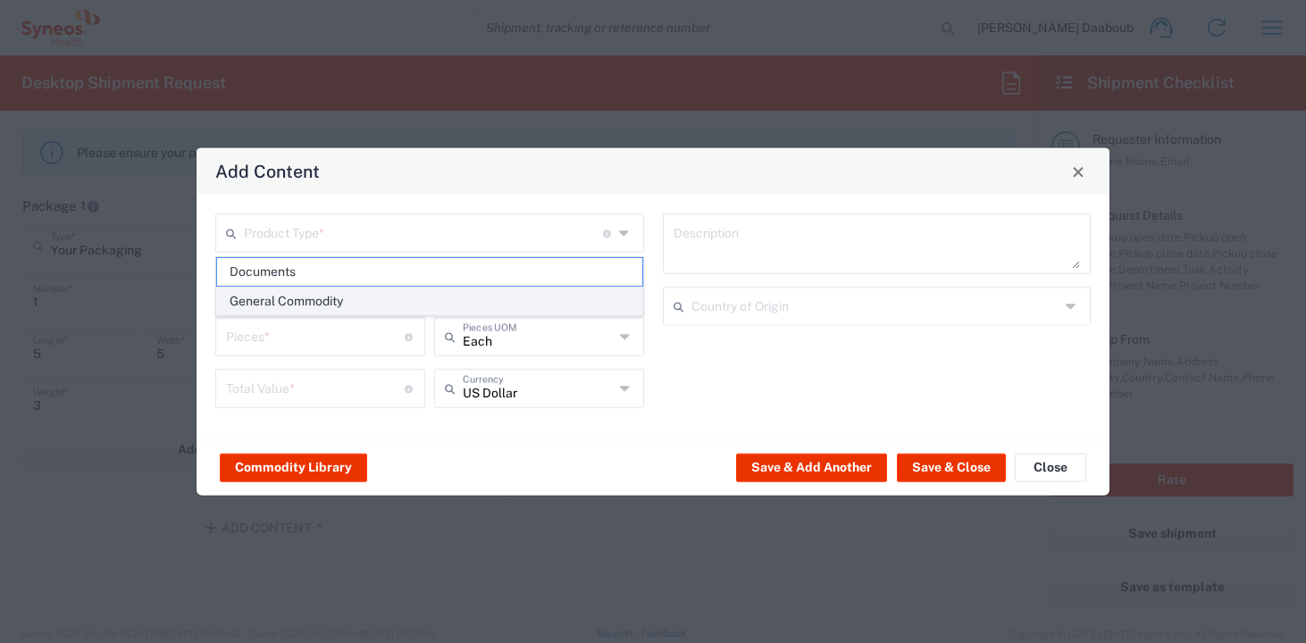
click at [306, 293] on span "General Commodity" at bounding box center [429, 302] width 425 height 28
type input "General Commodity"
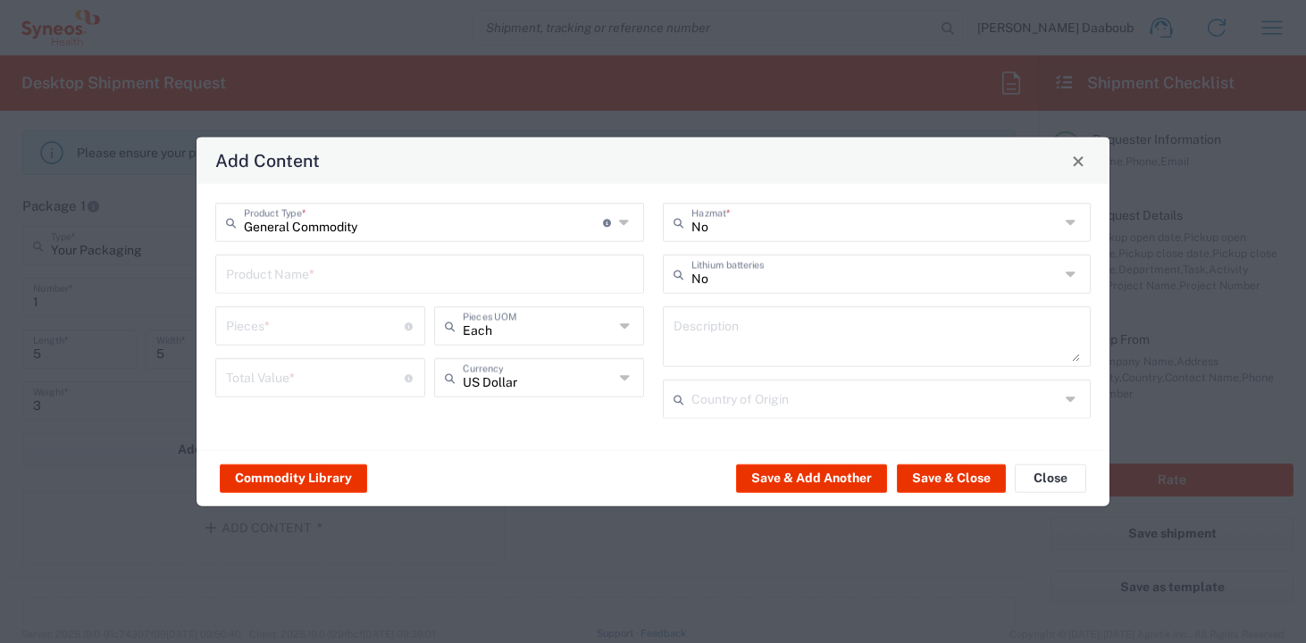
click at [336, 267] on input "text" at bounding box center [429, 272] width 407 height 31
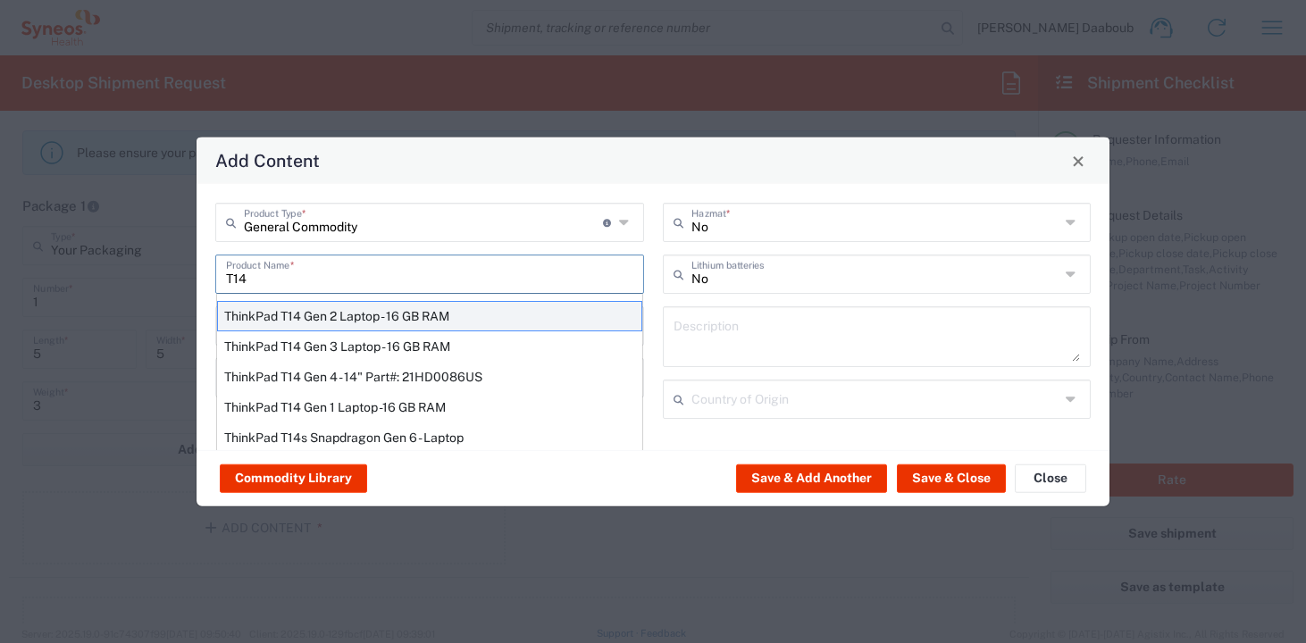
click at [340, 319] on div "ThinkPad T14 Gen 2 Laptop - 16 GB RAM" at bounding box center [429, 316] width 425 height 30
type input "ThinkPad T14 Gen 2 Laptop - 16 GB RAM"
type input "1"
type textarea "Intel Core i7-1156G7 vProÂ® Processor - 14"- 16 GB RAM - 512 GB SSD"
type input "[GEOGRAPHIC_DATA]"
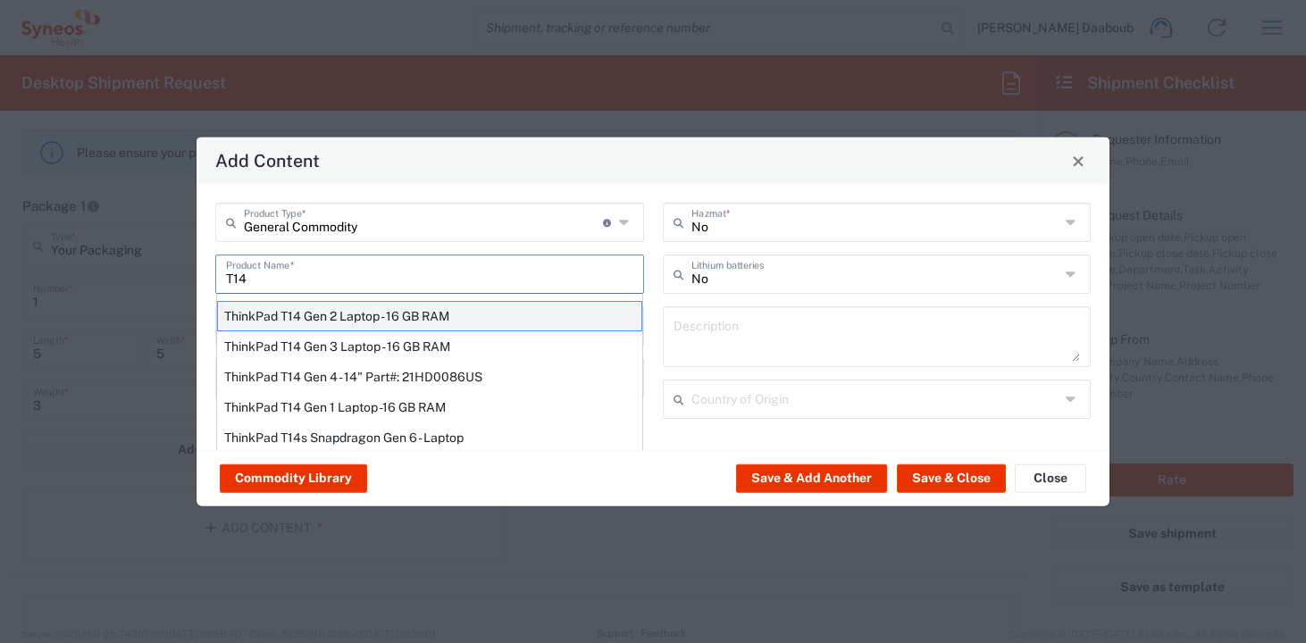
type input "Yes"
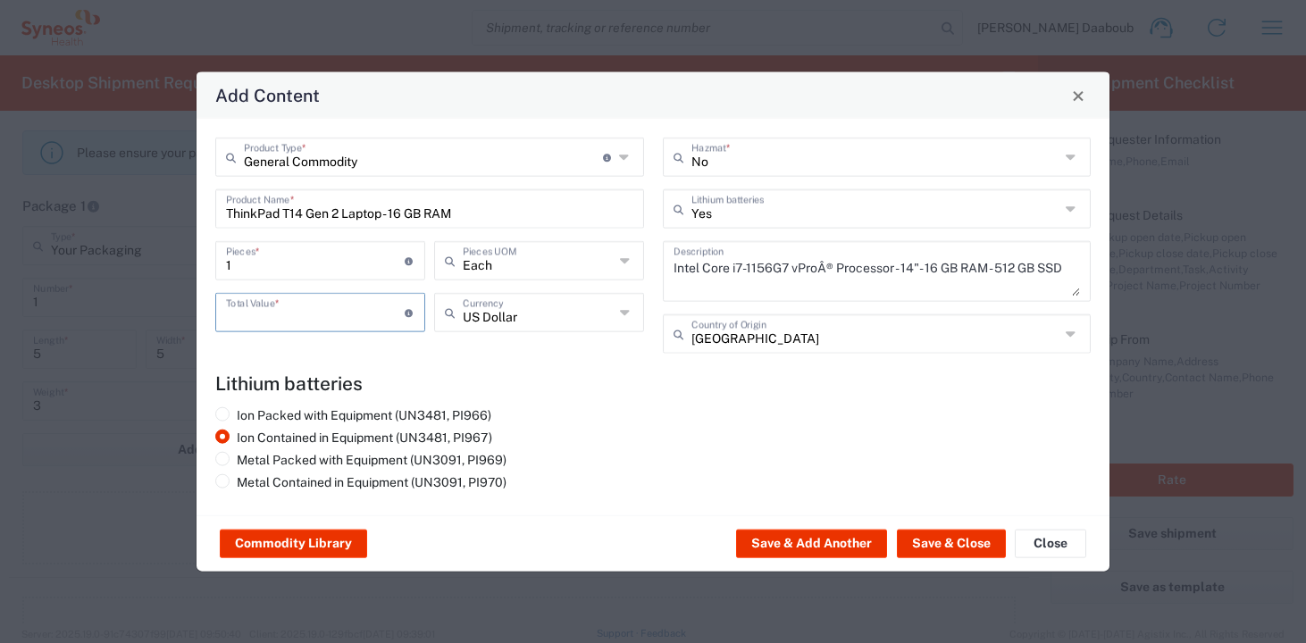
click at [323, 312] on input "number" at bounding box center [315, 311] width 179 height 31
type input "200"
click at [926, 552] on button "Save & Close" at bounding box center [951, 544] width 109 height 29
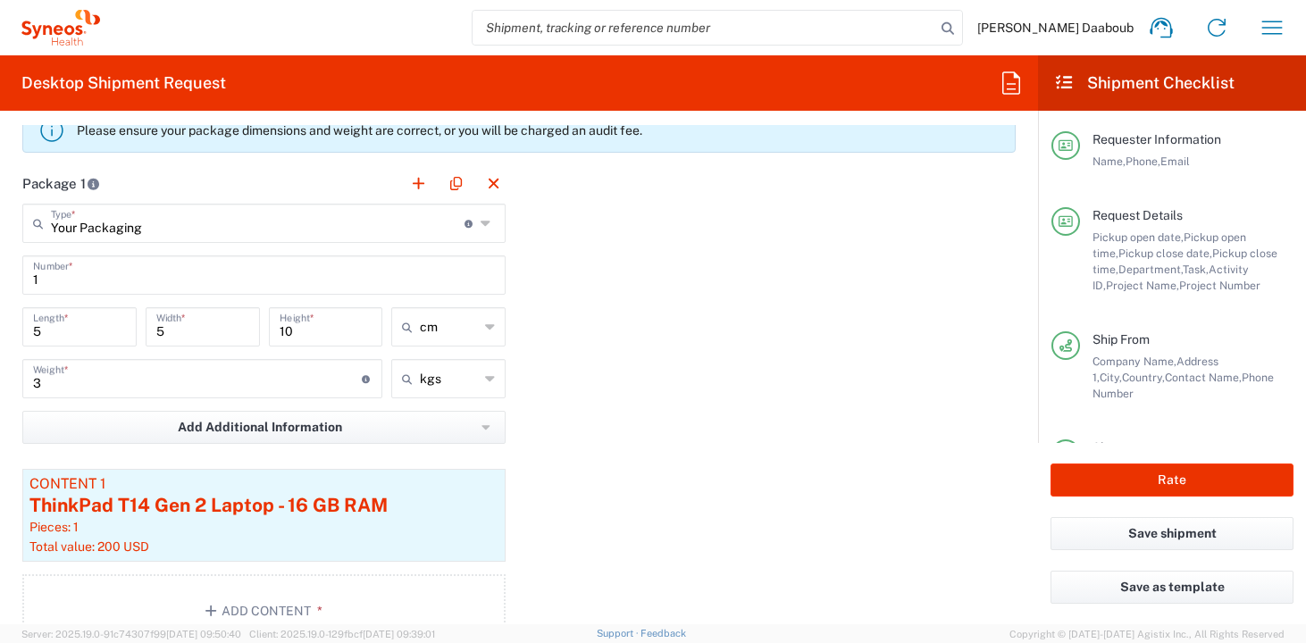
scroll to position [2464, 0]
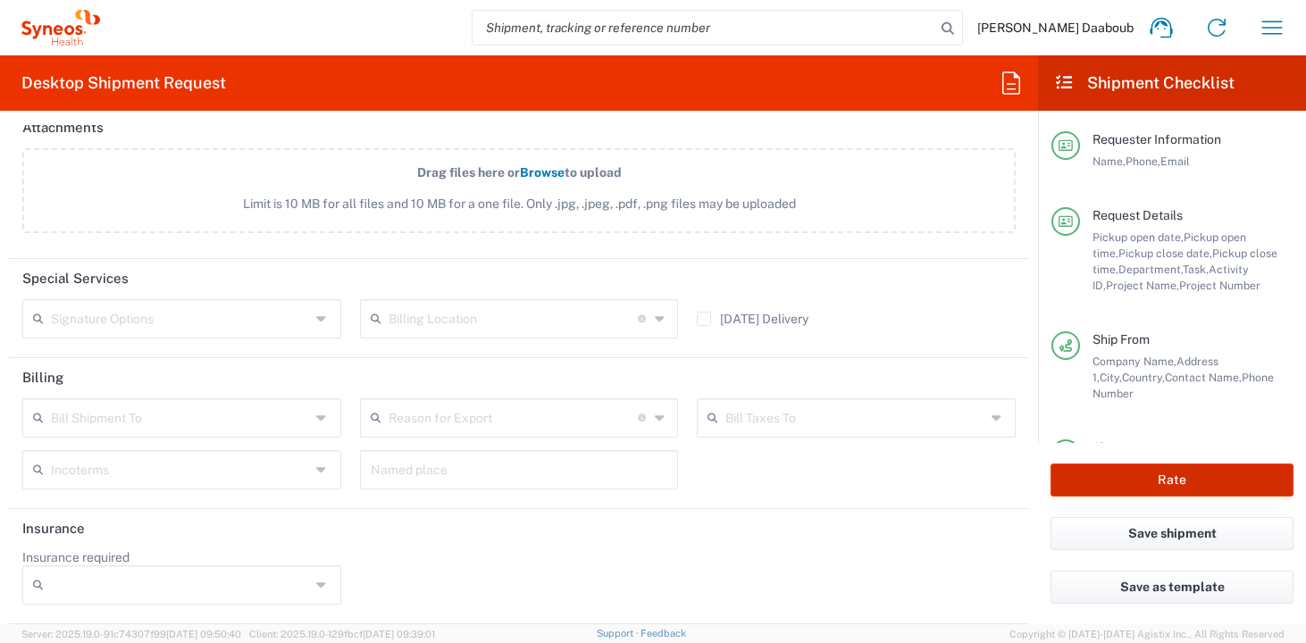
click at [1139, 495] on button "Rate" at bounding box center [1171, 480] width 243 height 33
type input "4510 DEPARTMENTAL EXPENSE"
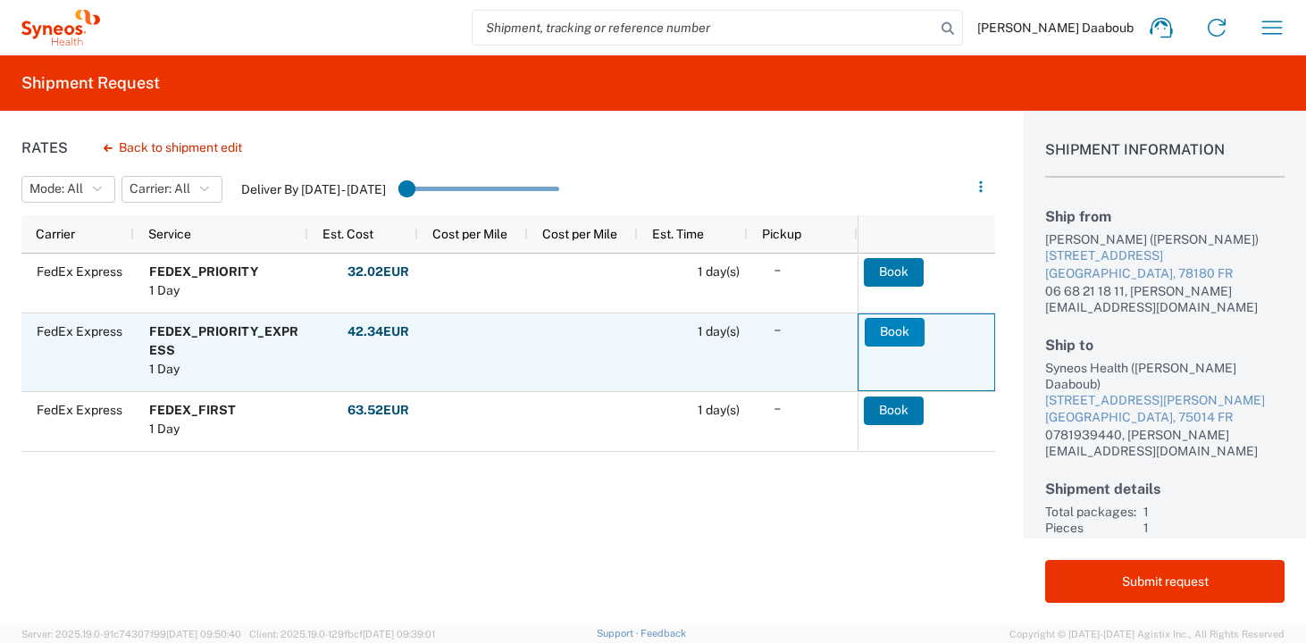
click at [879, 337] on button "Book" at bounding box center [895, 332] width 60 height 29
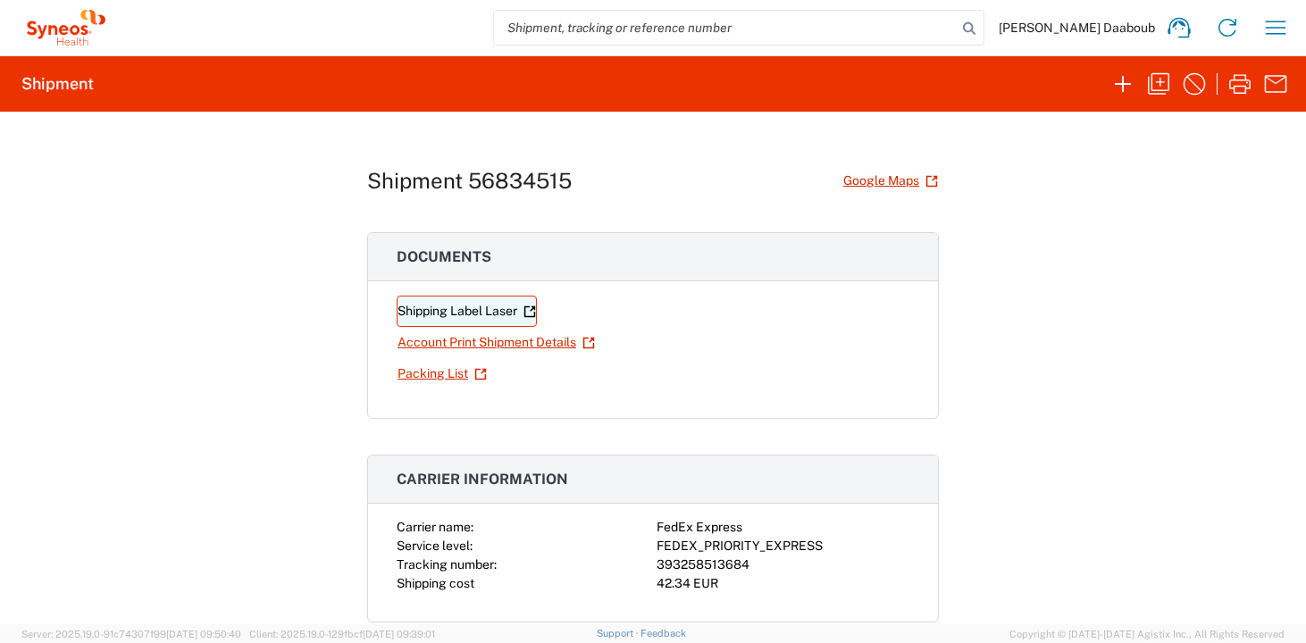
click at [421, 307] on link "Shipping Label Laser" at bounding box center [467, 311] width 140 height 31
